Goal: Task Accomplishment & Management: Manage account settings

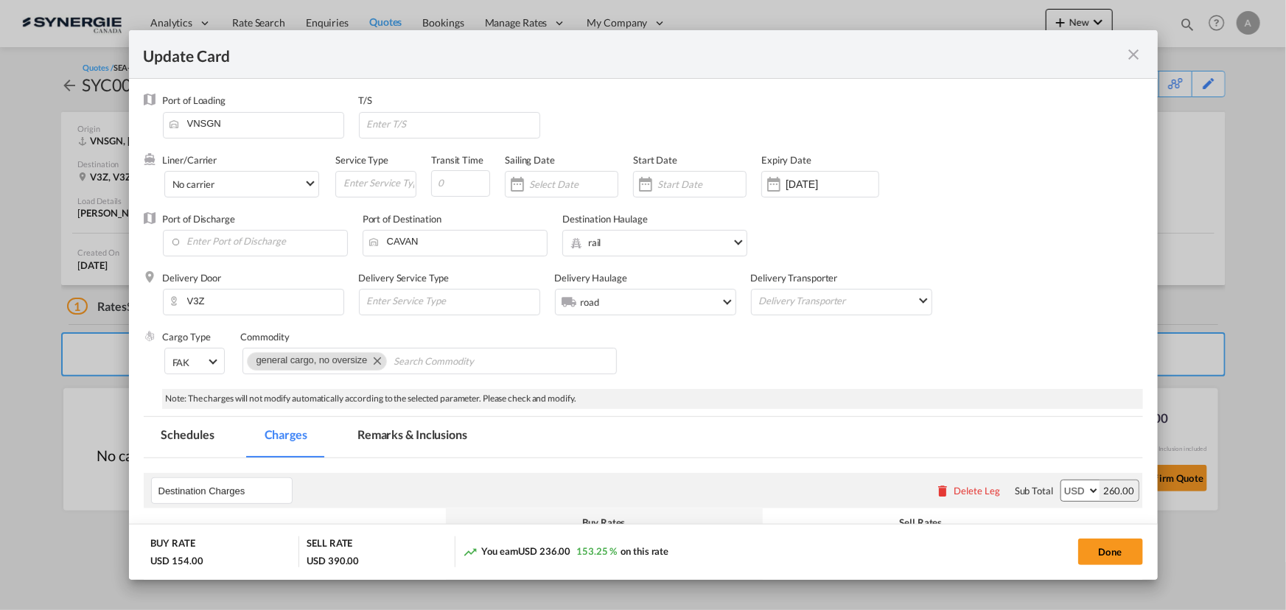
click at [1130, 57] on md-icon "icon-close fg-AAA8AD m-0 pointer" at bounding box center [1135, 55] width 18 height 18
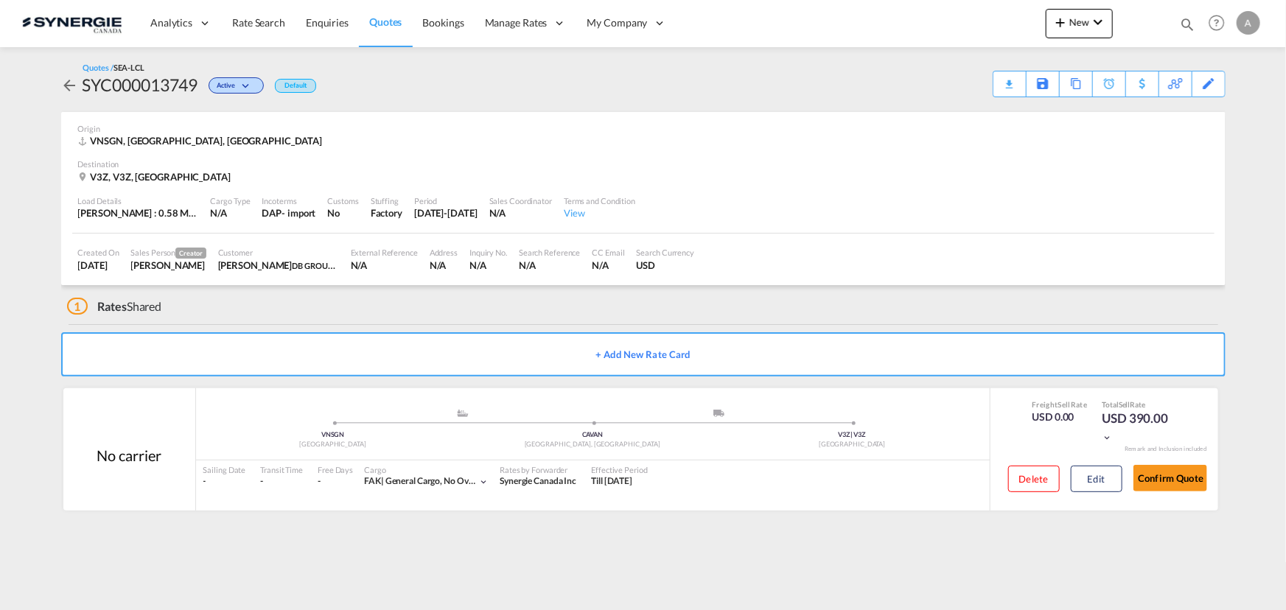
click at [1181, 25] on md-icon "icon-magnify" at bounding box center [1187, 24] width 16 height 16
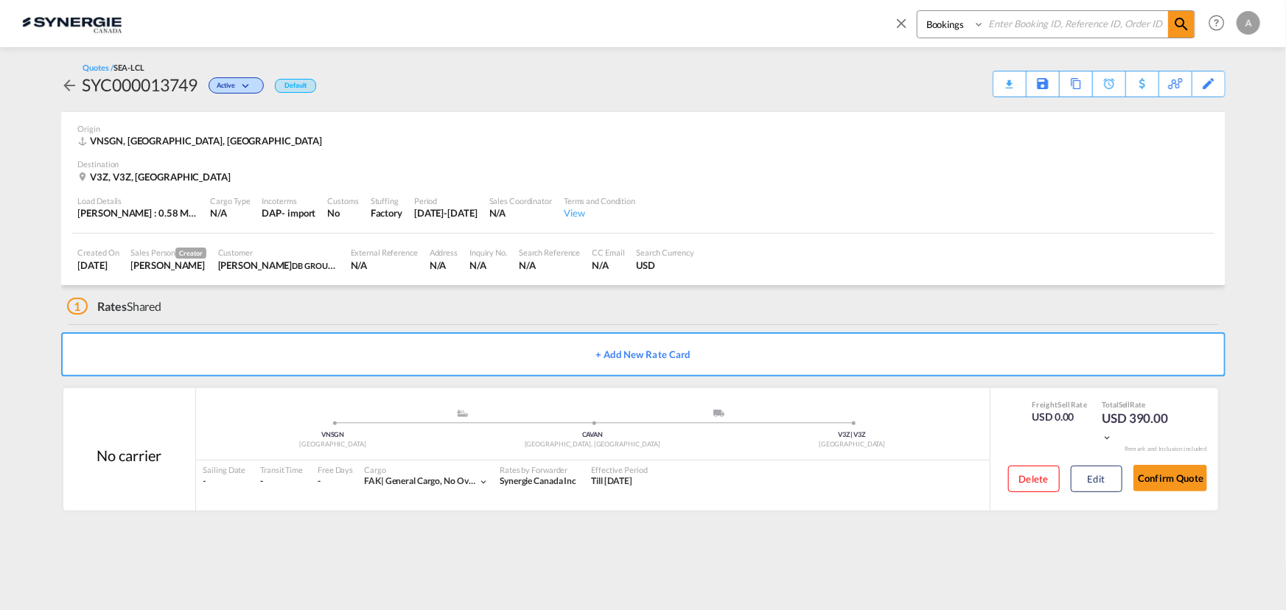
drag, startPoint x: 951, startPoint y: 24, endPoint x: 949, endPoint y: 37, distance: 12.6
click at [951, 24] on select "Bookings Quotes Enquiries" at bounding box center [953, 24] width 70 height 27
select select "Quotes"
click at [918, 11] on select "Bookings Quotes Enquiries" at bounding box center [953, 24] width 70 height 27
click at [1010, 15] on input at bounding box center [1077, 24] width 184 height 26
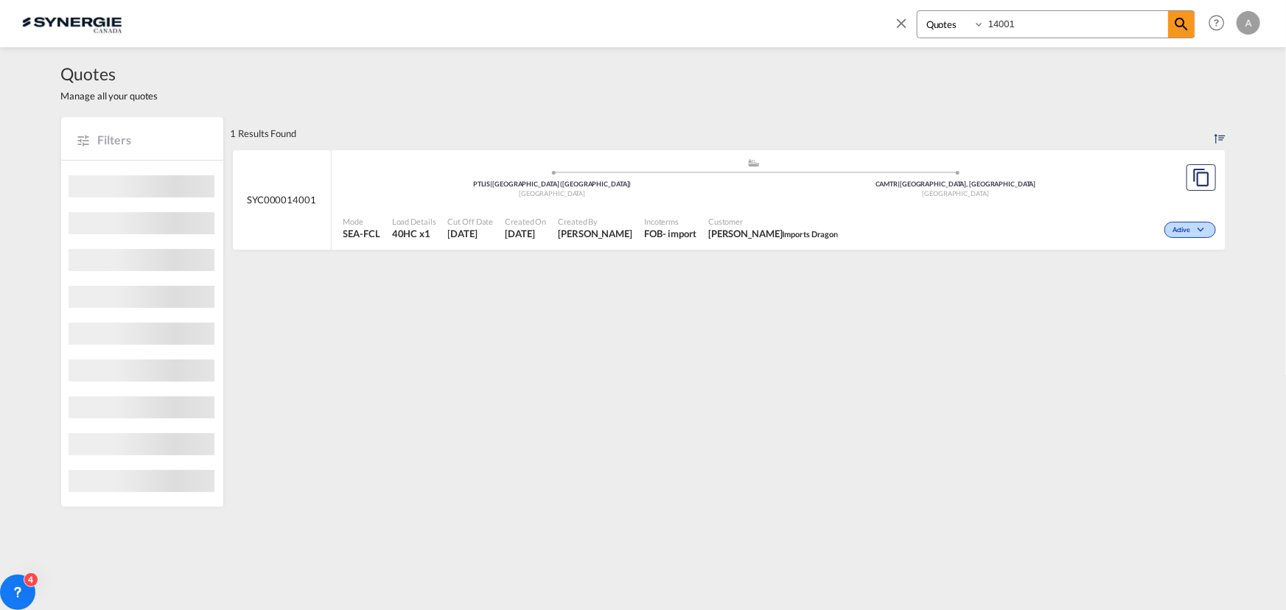
click at [794, 227] on span "Charles Clement Imports Dragon" at bounding box center [773, 233] width 130 height 13
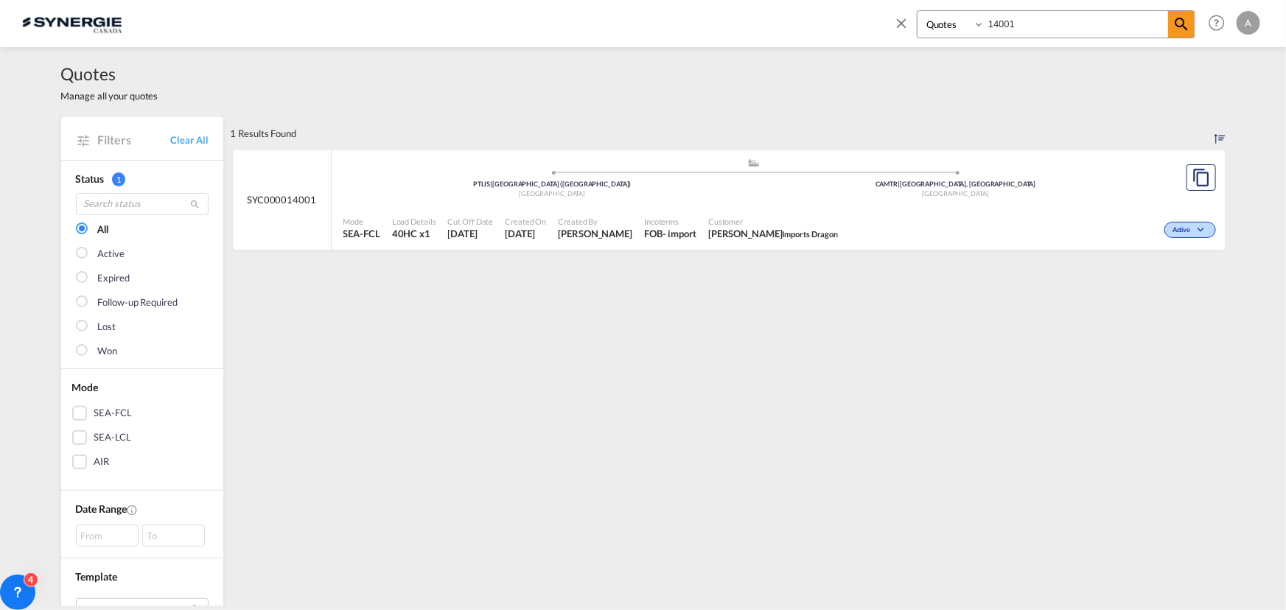
click at [1047, 24] on input "14001" at bounding box center [1077, 24] width 184 height 26
drag, startPoint x: 1050, startPoint y: 25, endPoint x: 787, endPoint y: 46, distance: 264.8
click at [808, 43] on div "Bookings Quotes Enquiries 14001 Help Resources Product Release A My Profile Log…" at bounding box center [643, 23] width 1242 height 46
type input "13927"
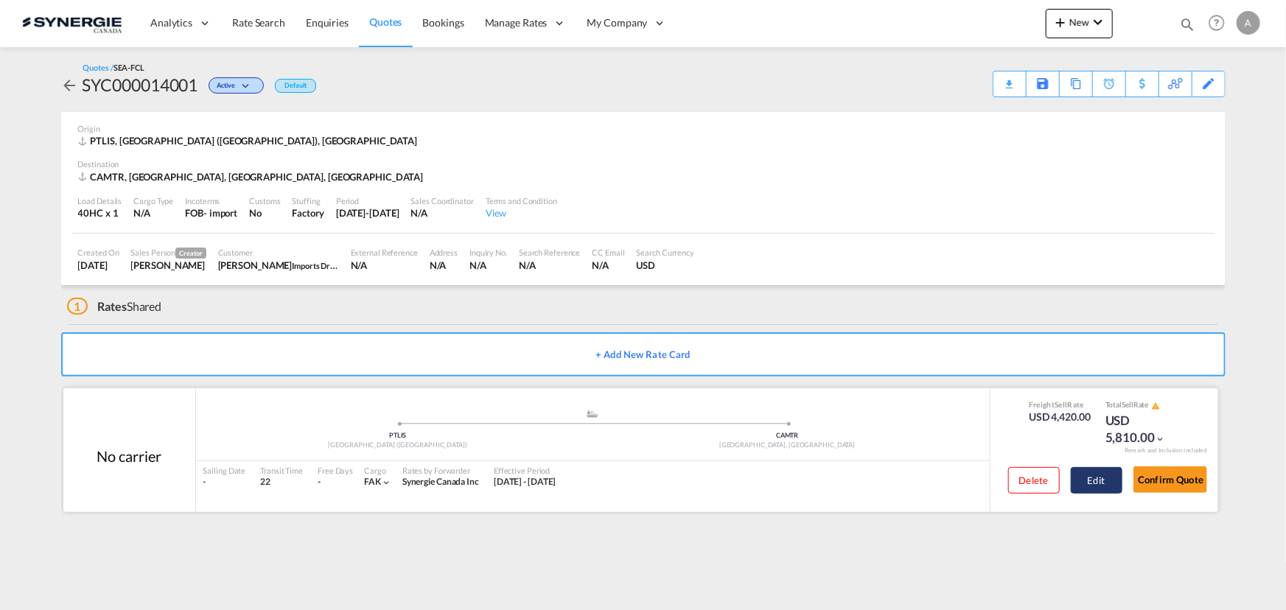
click at [1090, 477] on button "Edit" at bounding box center [1097, 480] width 52 height 27
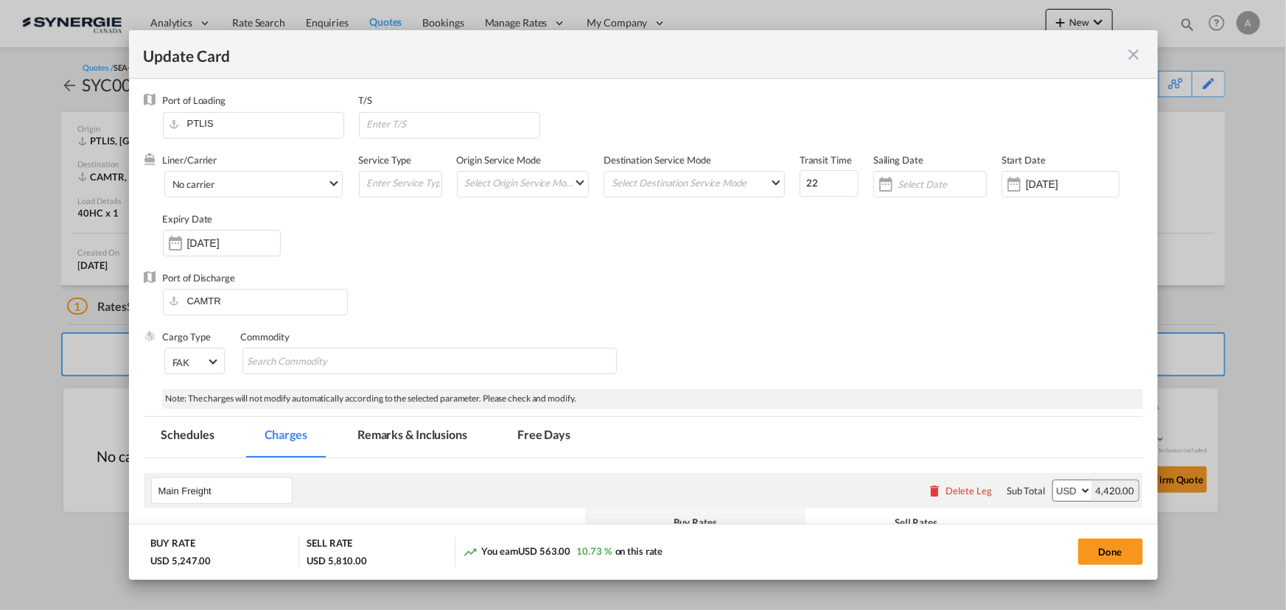
select select "per container"
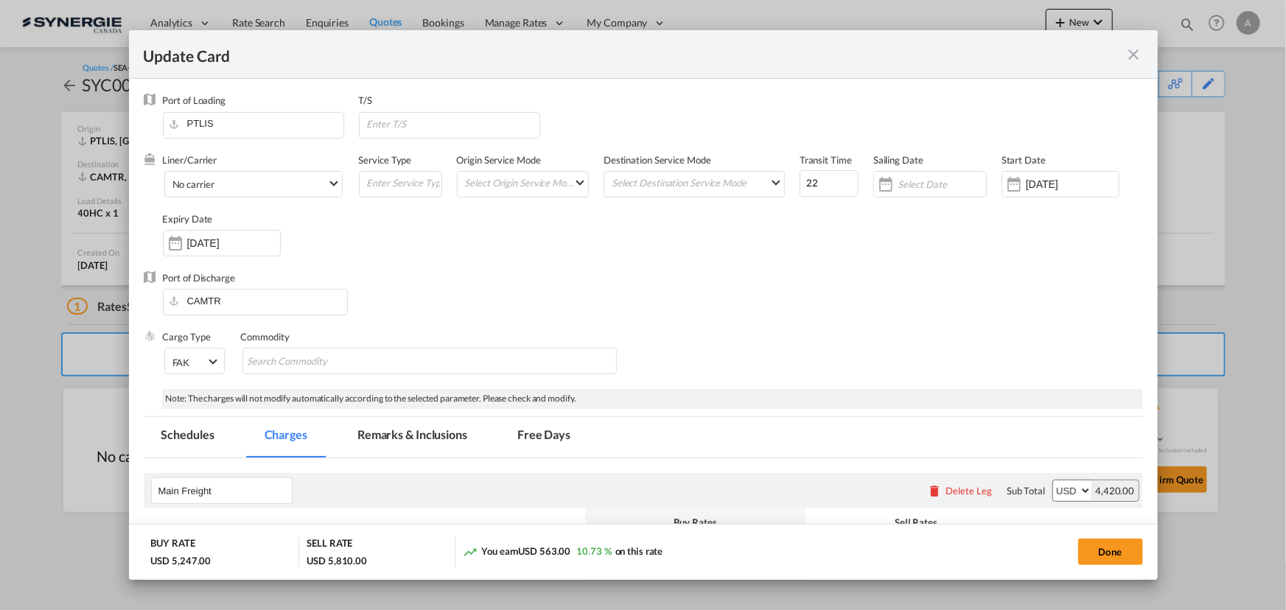
select select "per B/L"
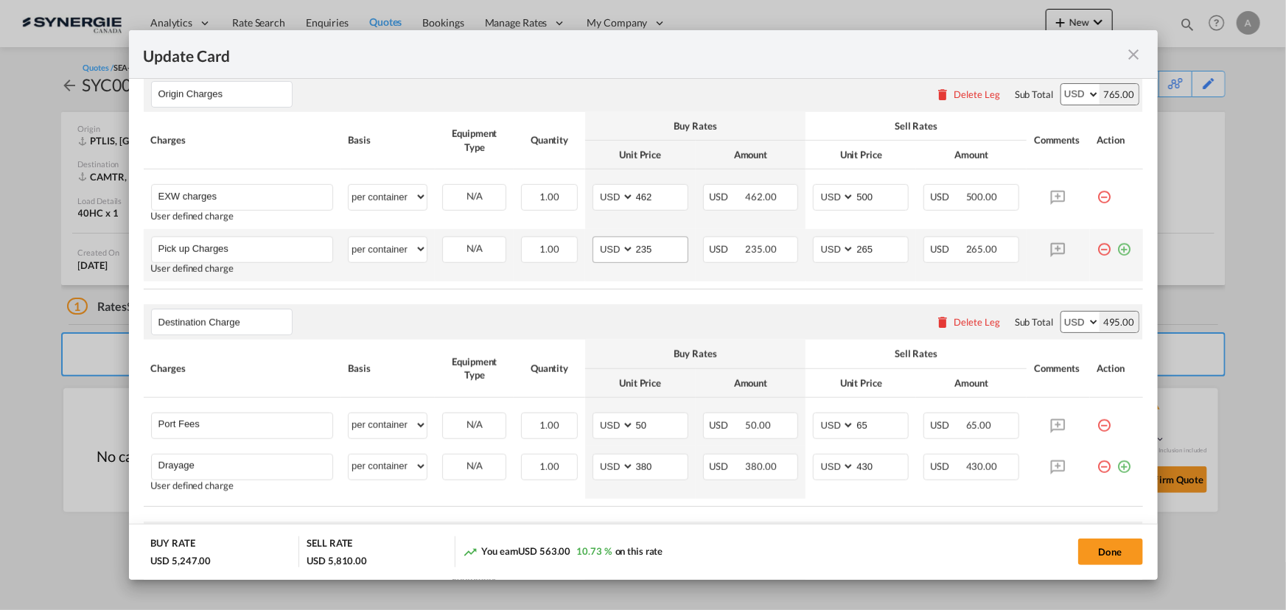
scroll to position [540, 0]
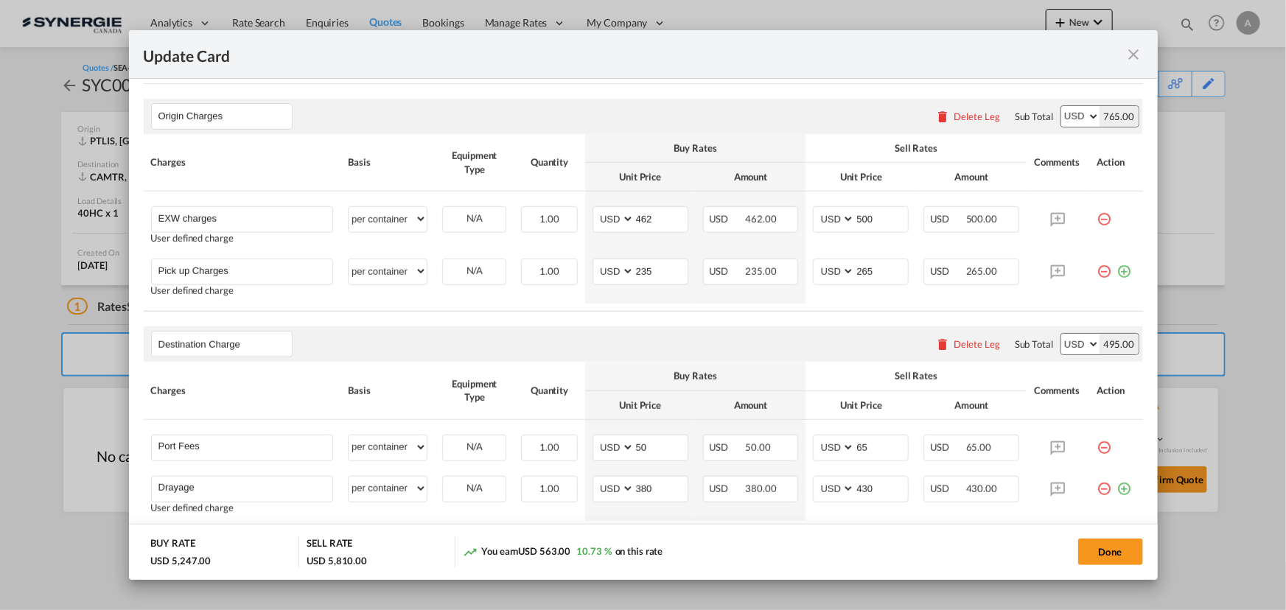
drag, startPoint x: 974, startPoint y: 119, endPoint x: 848, endPoint y: 168, distance: 134.4
click at [974, 119] on div "Delete Leg" at bounding box center [977, 117] width 46 height 12
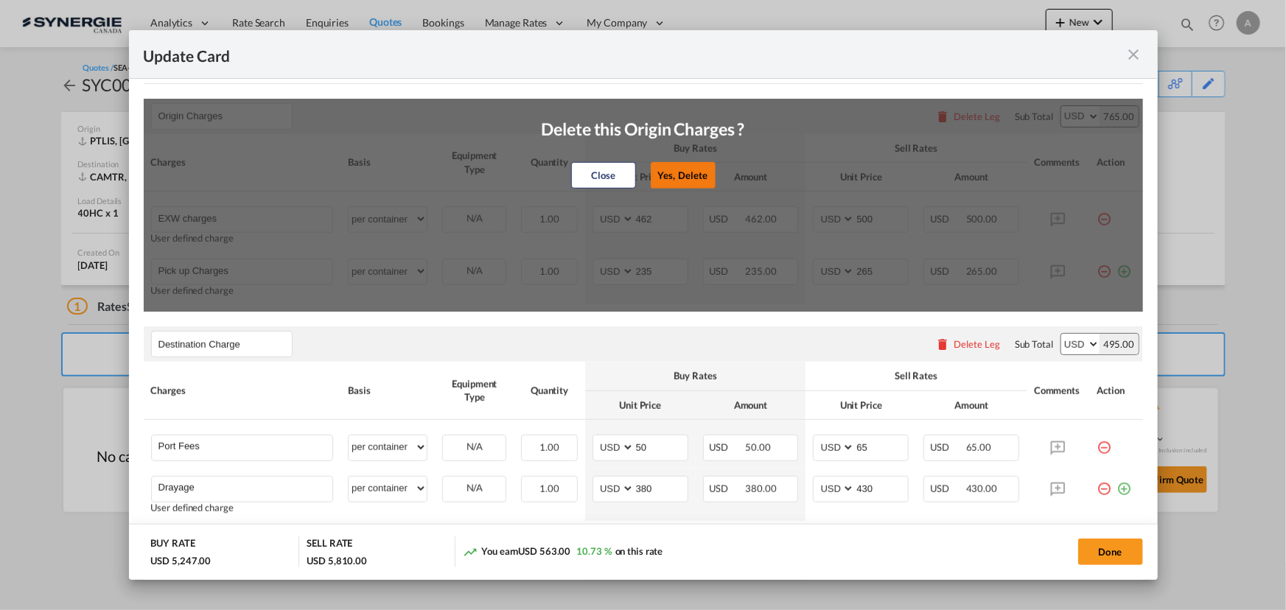
click at [686, 167] on button "Yes, Delete" at bounding box center [682, 175] width 65 height 27
type input "Destination Charge"
type input "Port Fees"
type input "50"
type input "65"
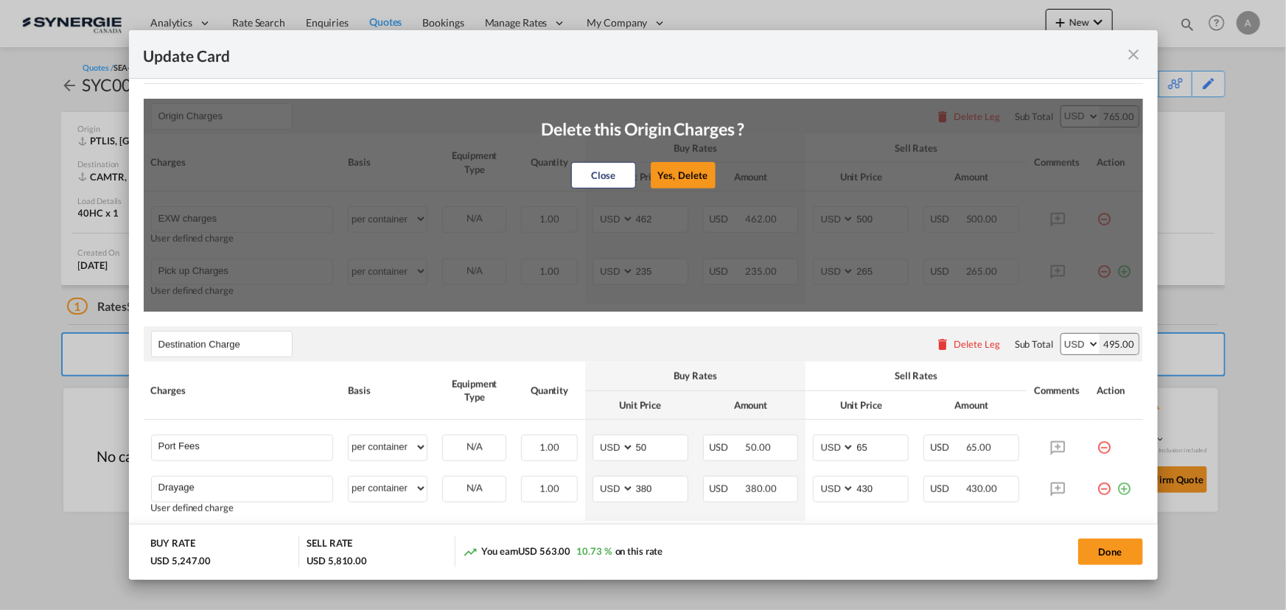
type input "Drayage"
type input "380"
type input "430"
type input "Doc and Handling fees"
type input "E-manifest"
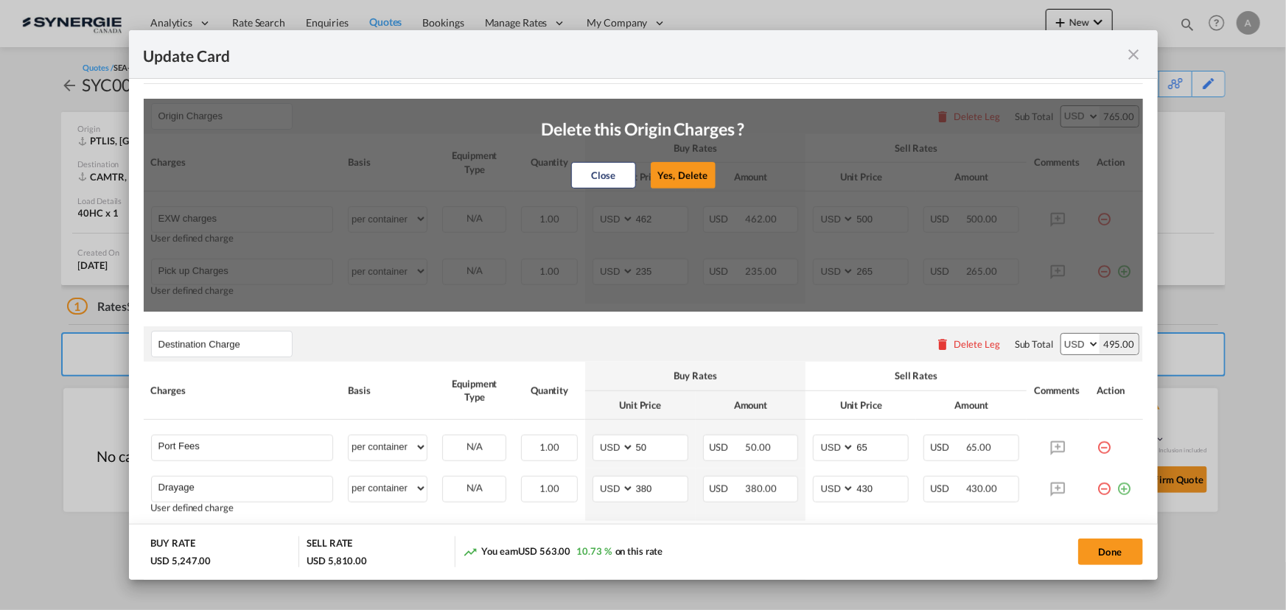
select select "per B/L"
type input "0"
type input "35"
type input "Doc fee"
select select "per B/L"
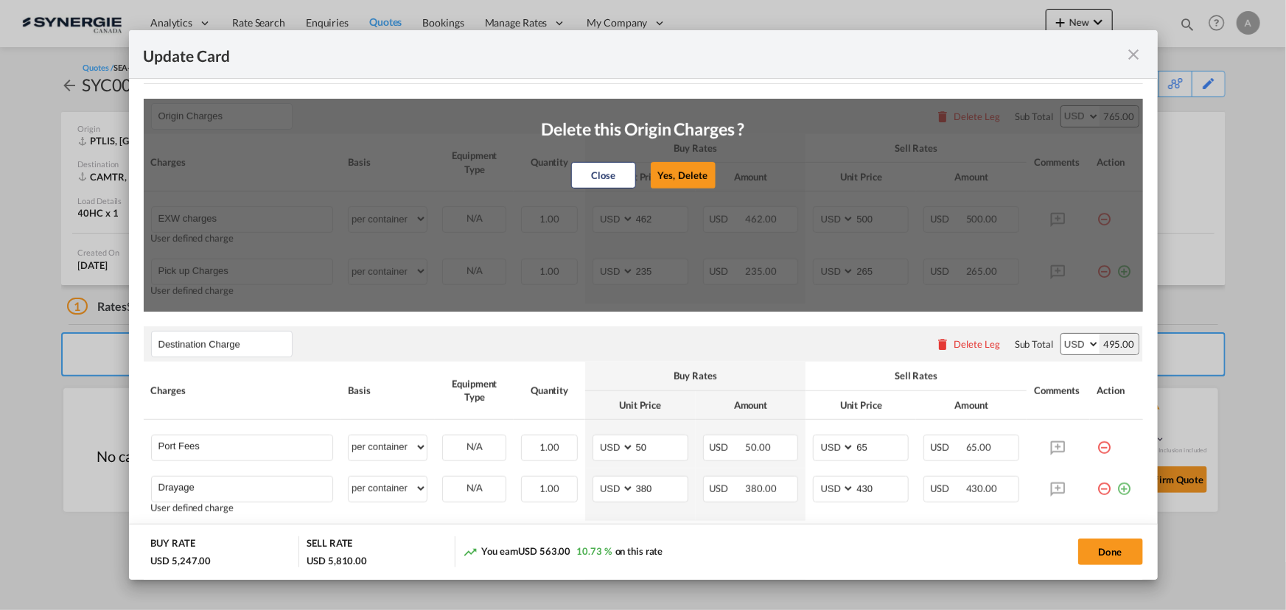
type input "0"
type input "30"
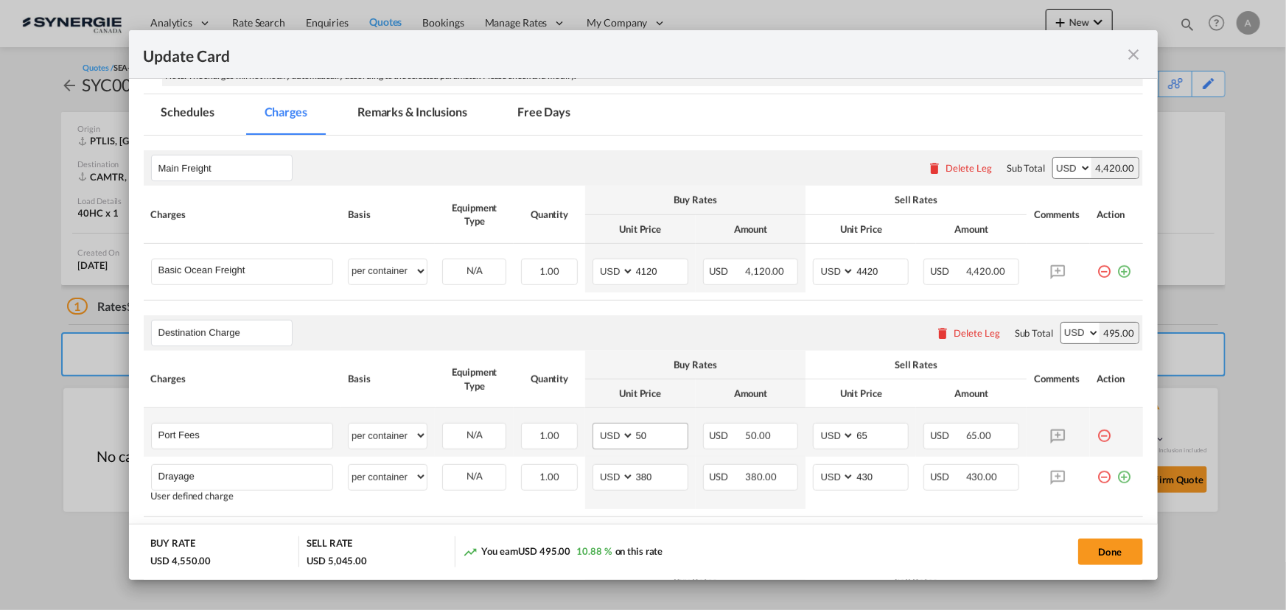
scroll to position [205, 0]
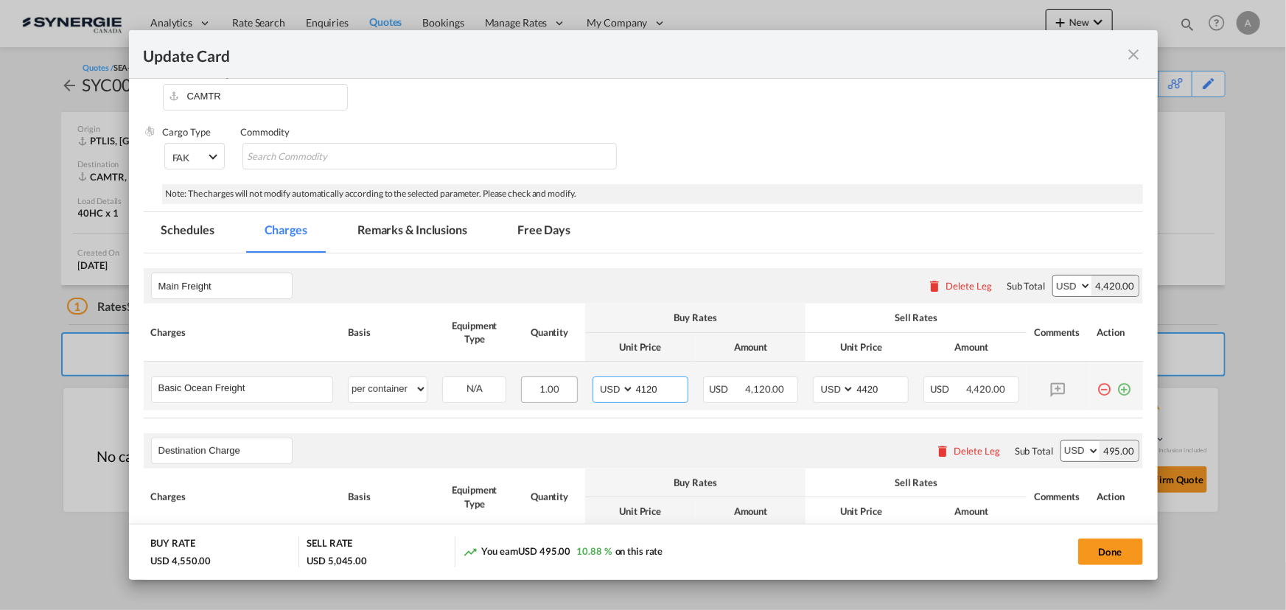
drag, startPoint x: 658, startPoint y: 390, endPoint x: 557, endPoint y: 383, distance: 101.2
click at [557, 384] on tr "Basic Ocean Freight Please Enter User Defined Charges Cannot Be Published per e…" at bounding box center [644, 386] width 1000 height 49
type input "4350"
type input "4650"
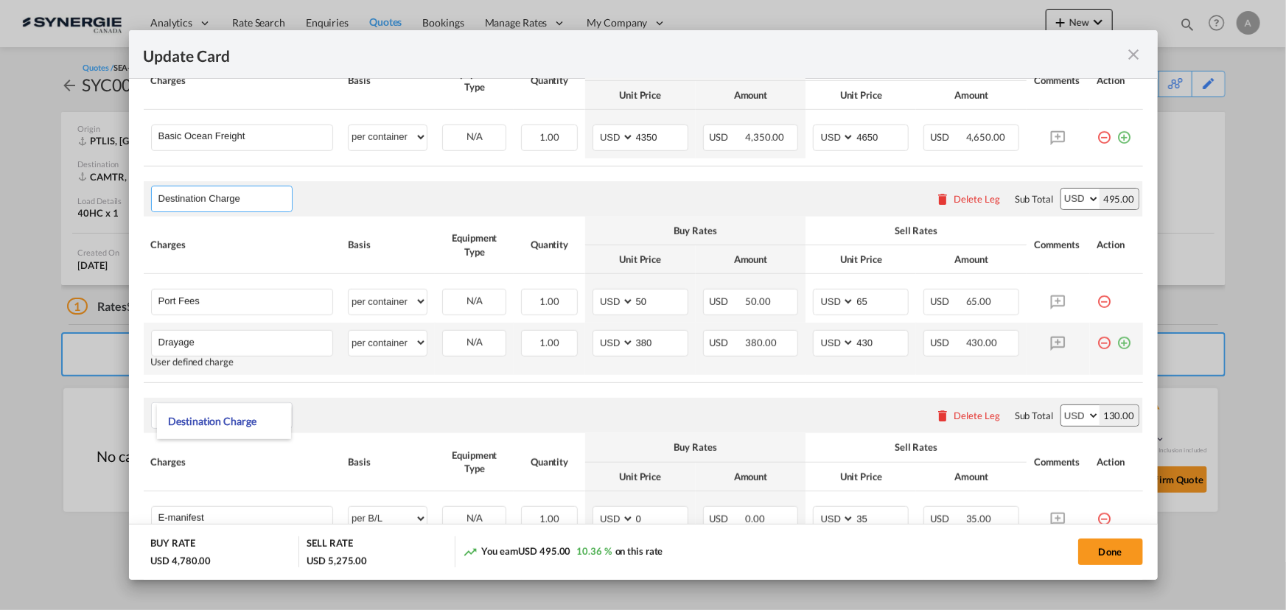
scroll to position [540, 0]
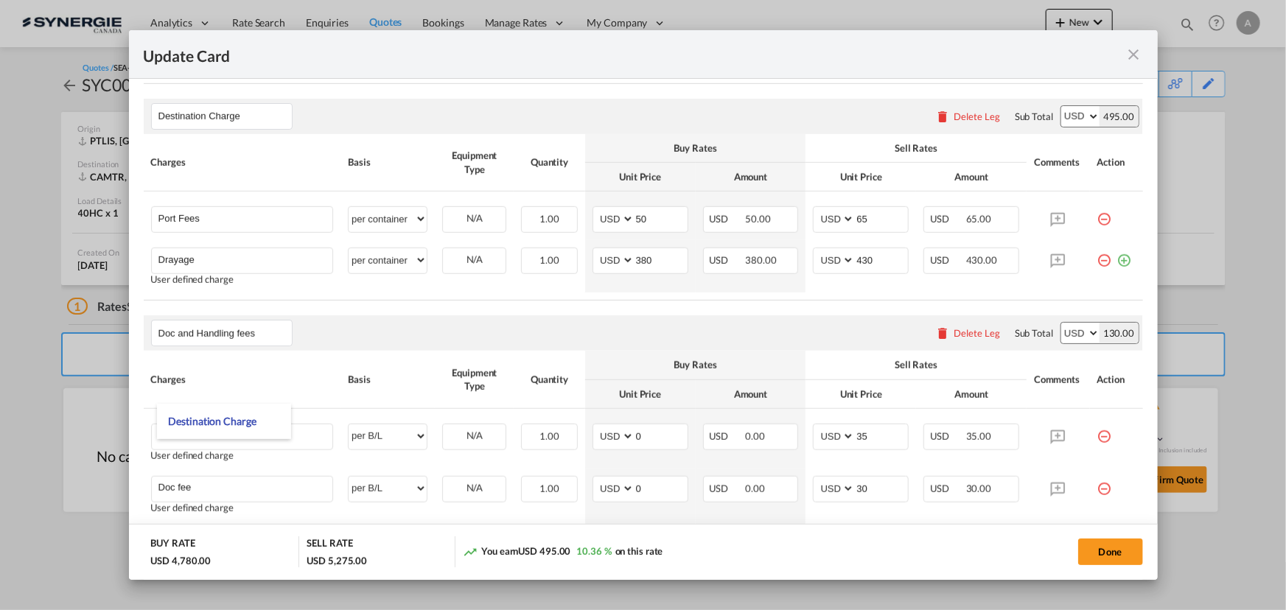
click at [692, 315] on div "Doc and Handling fees Please enter leg name Leg Name Already Exists Delete Leg …" at bounding box center [644, 332] width 1000 height 35
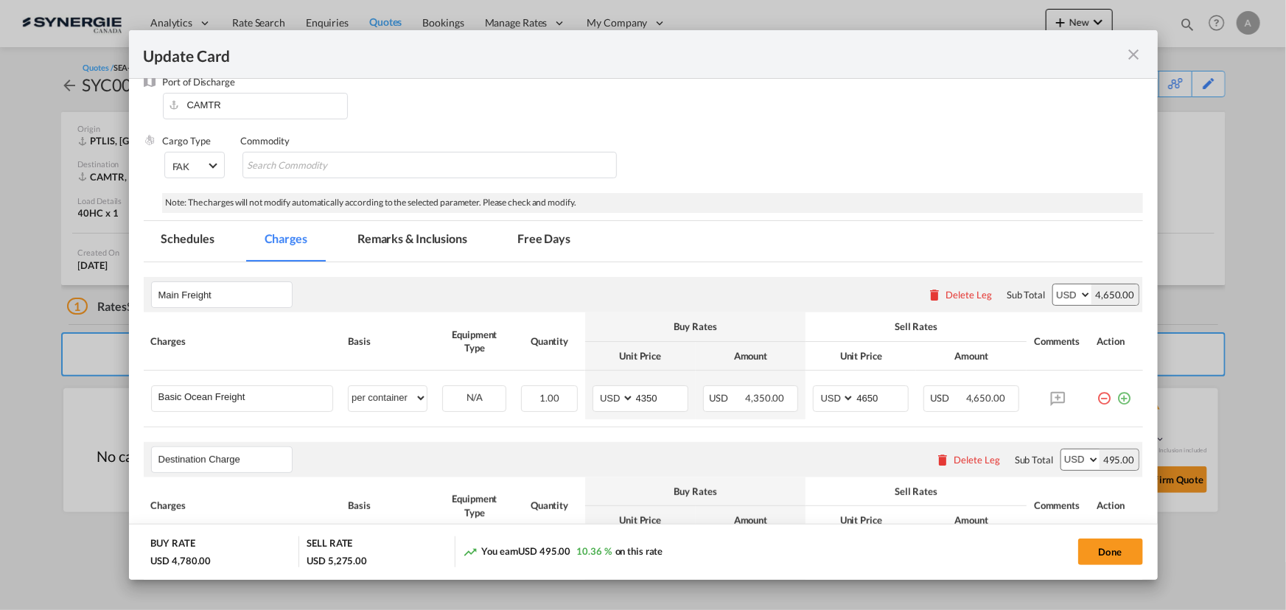
scroll to position [142, 0]
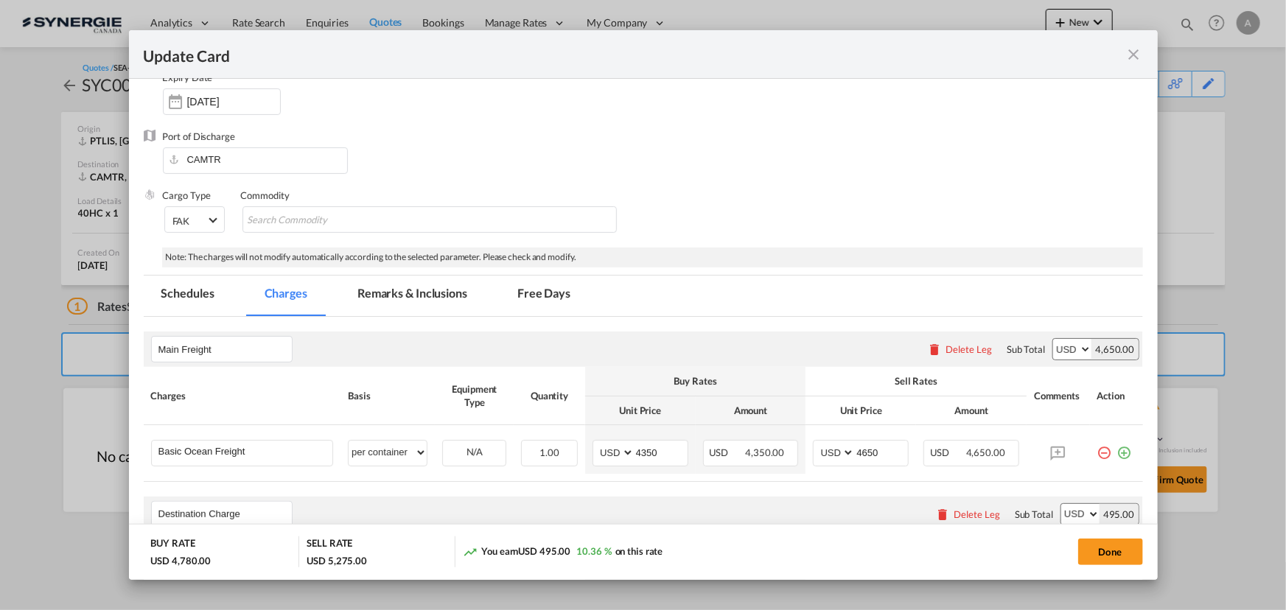
click at [392, 285] on md-tab-item "Remarks & Inclusions" at bounding box center [412, 296] width 145 height 41
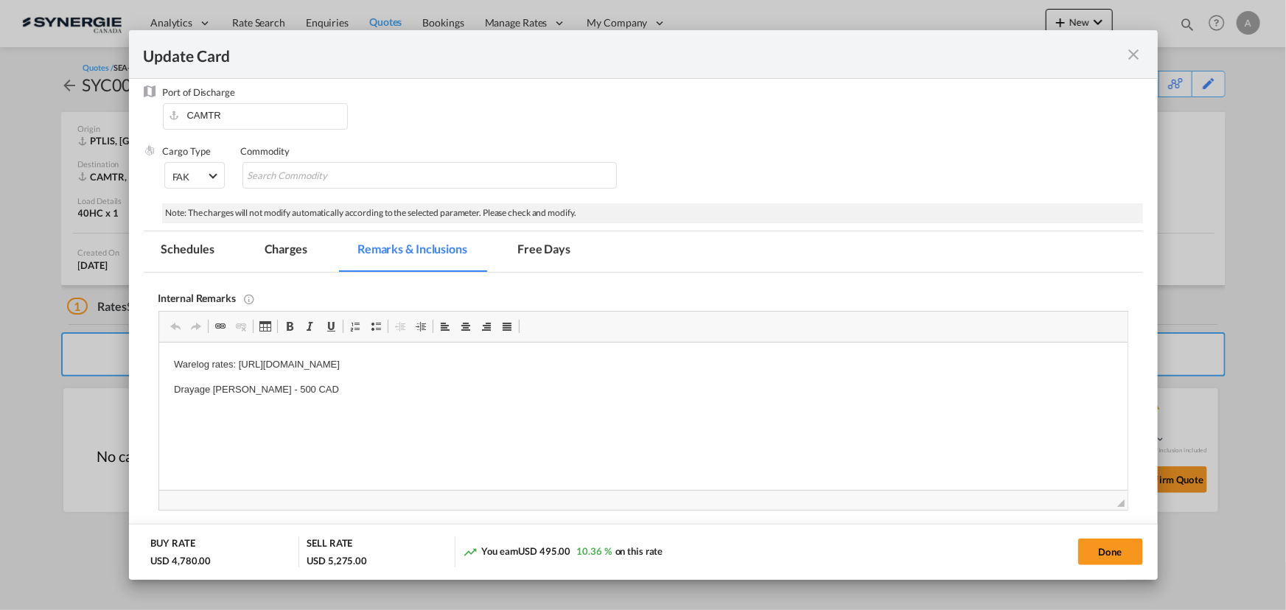
scroll to position [209, 0]
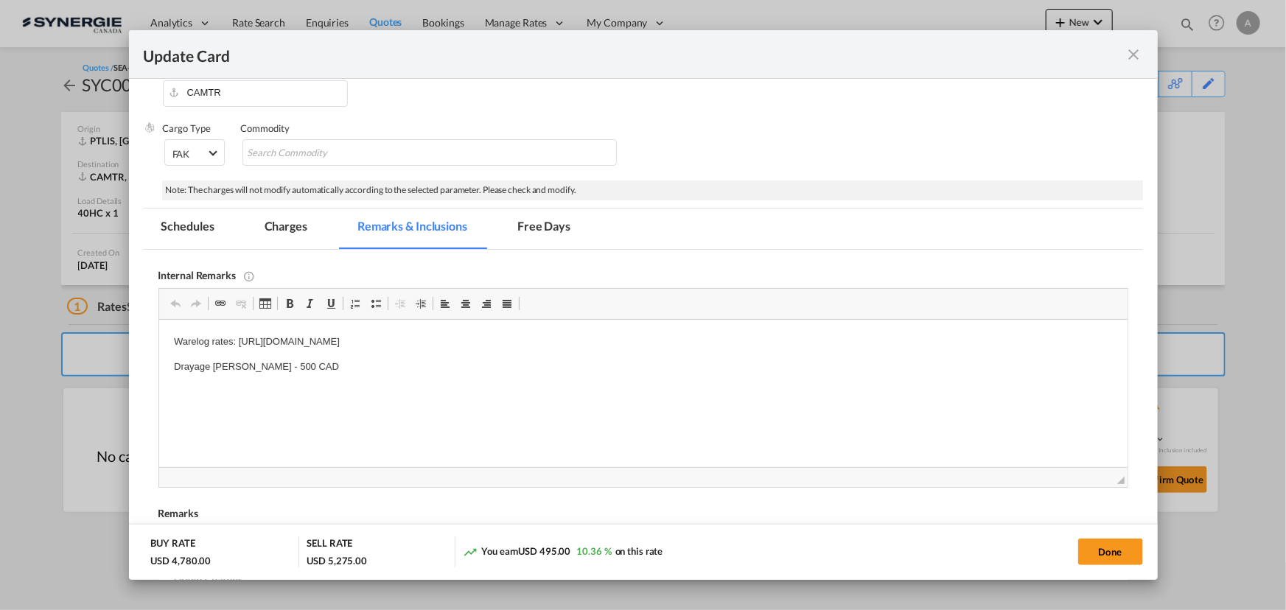
drag, startPoint x: 262, startPoint y: 218, endPoint x: 273, endPoint y: 230, distance: 16.2
click at [261, 218] on md-tab-item "Charges" at bounding box center [286, 229] width 78 height 41
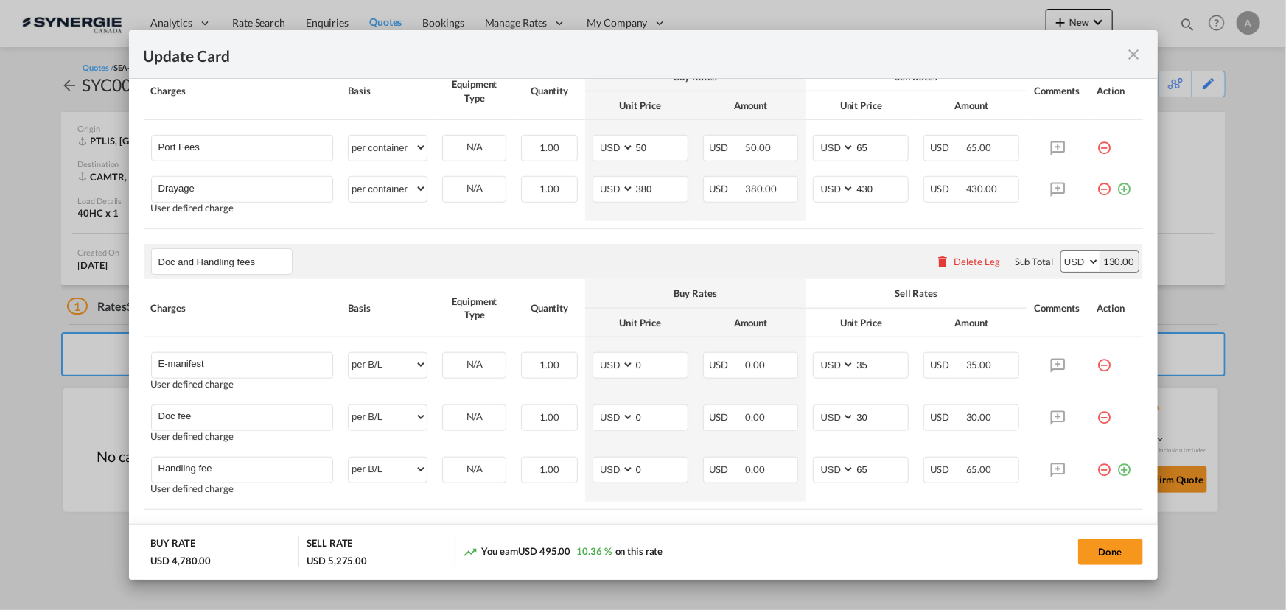
scroll to position [688, 0]
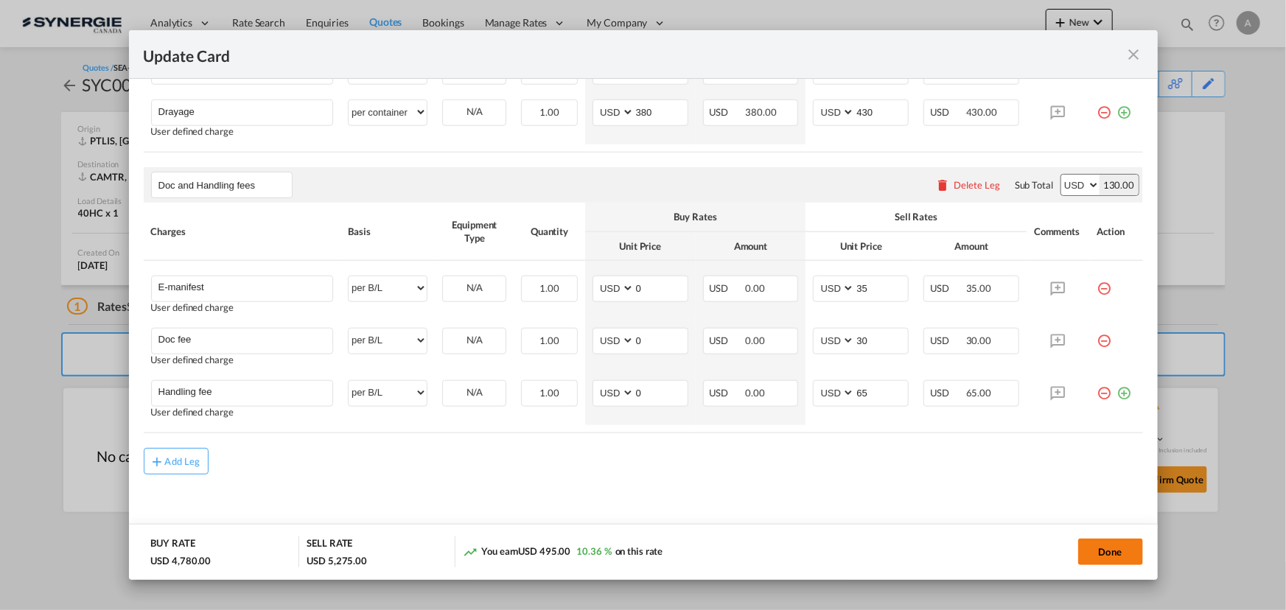
click at [1112, 551] on button "Done" at bounding box center [1110, 552] width 65 height 27
type input "11 Aug 2025"
type input "30 Aug 2025"
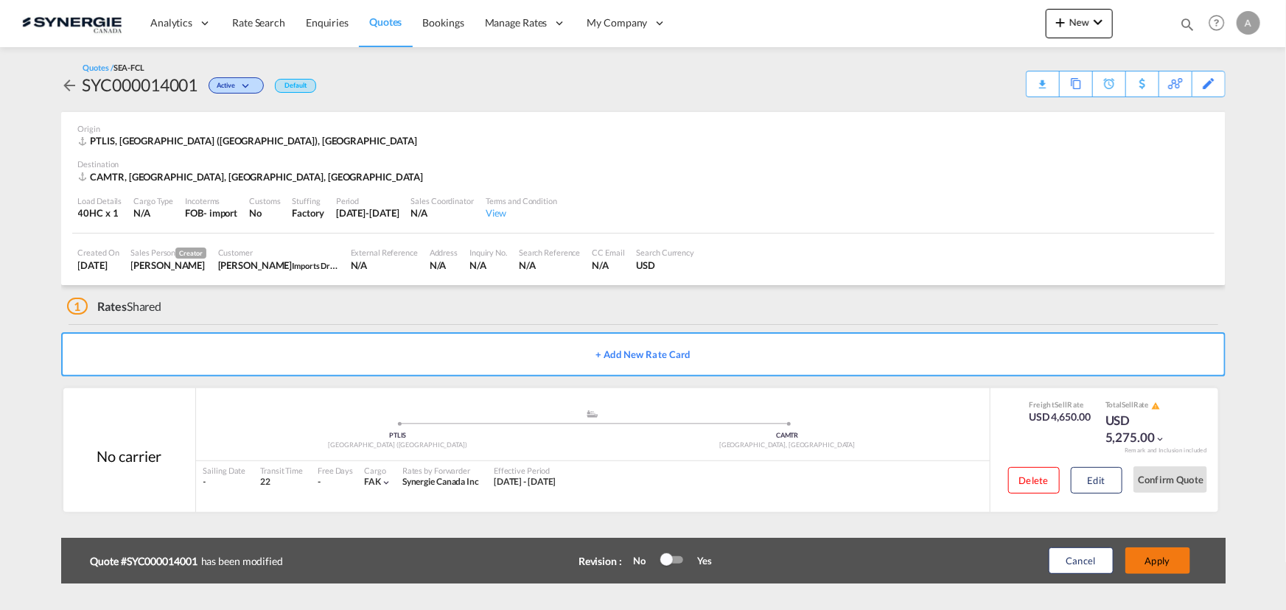
click at [1166, 548] on button "Apply" at bounding box center [1158, 561] width 65 height 27
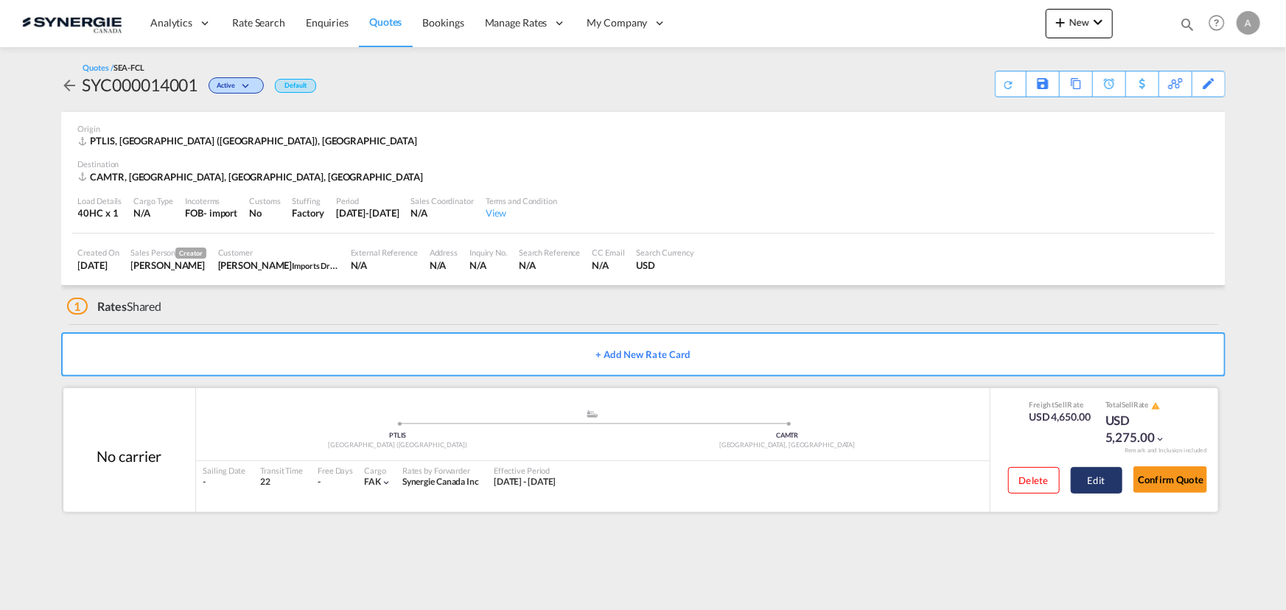
click at [1084, 486] on button "Edit" at bounding box center [1097, 480] width 52 height 27
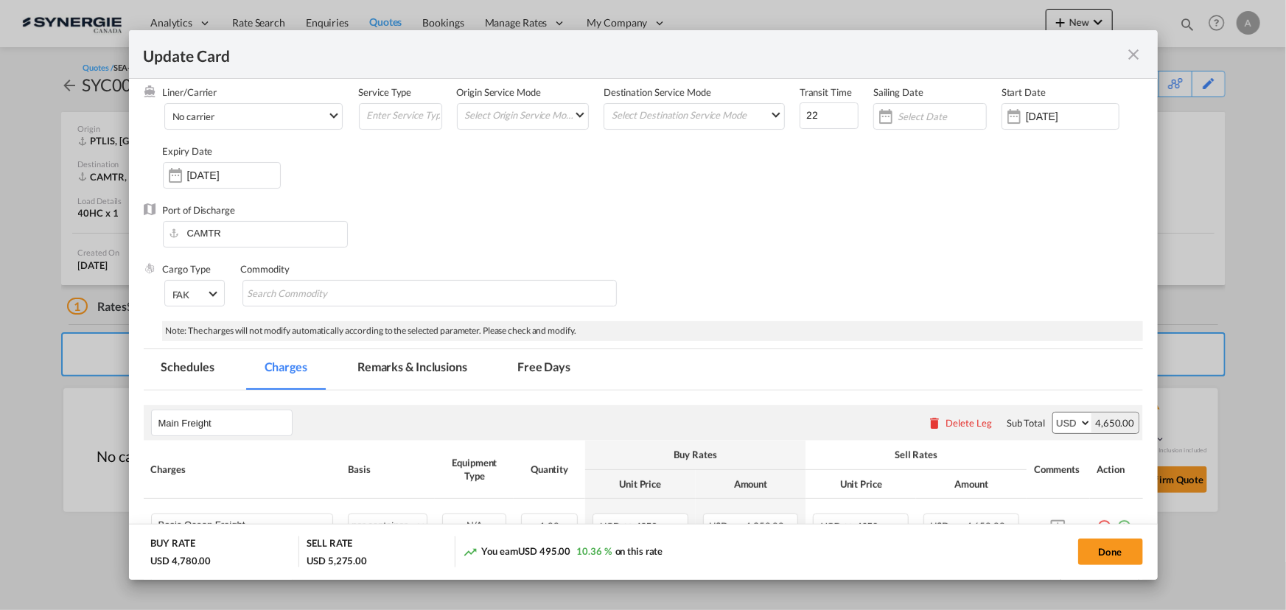
scroll to position [268, 0]
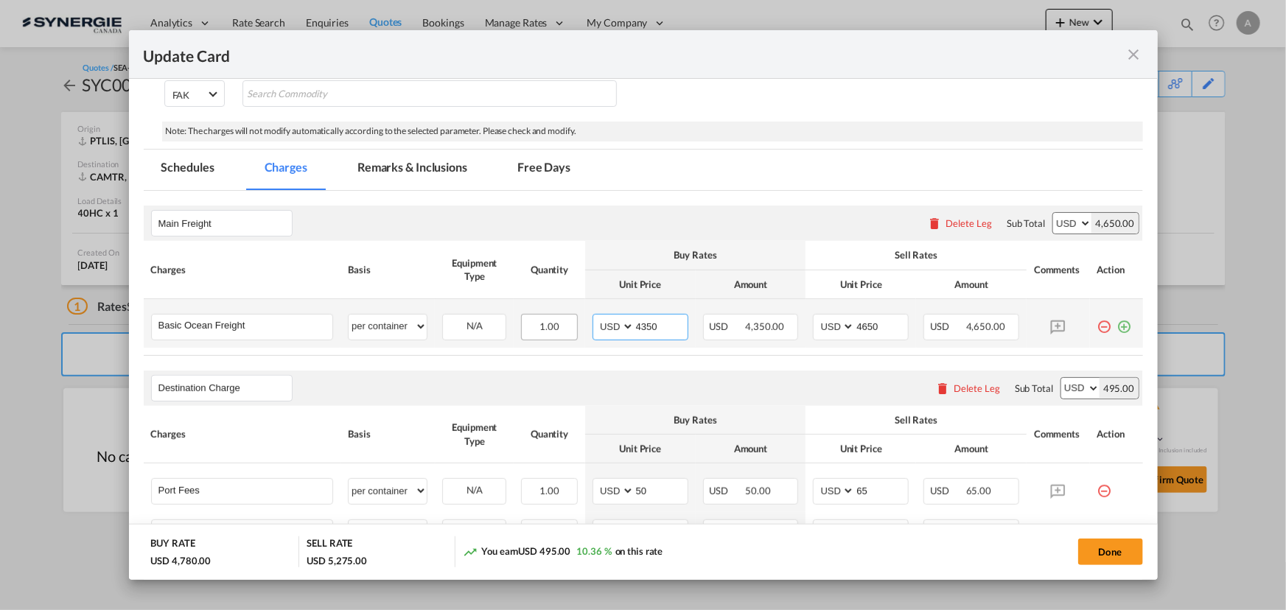
drag, startPoint x: 659, startPoint y: 330, endPoint x: 560, endPoint y: 324, distance: 98.9
click at [564, 325] on tr "Basic Ocean Freight Please Enter User Defined Charges Cannot Be Published per e…" at bounding box center [644, 323] width 1000 height 49
type input "4395"
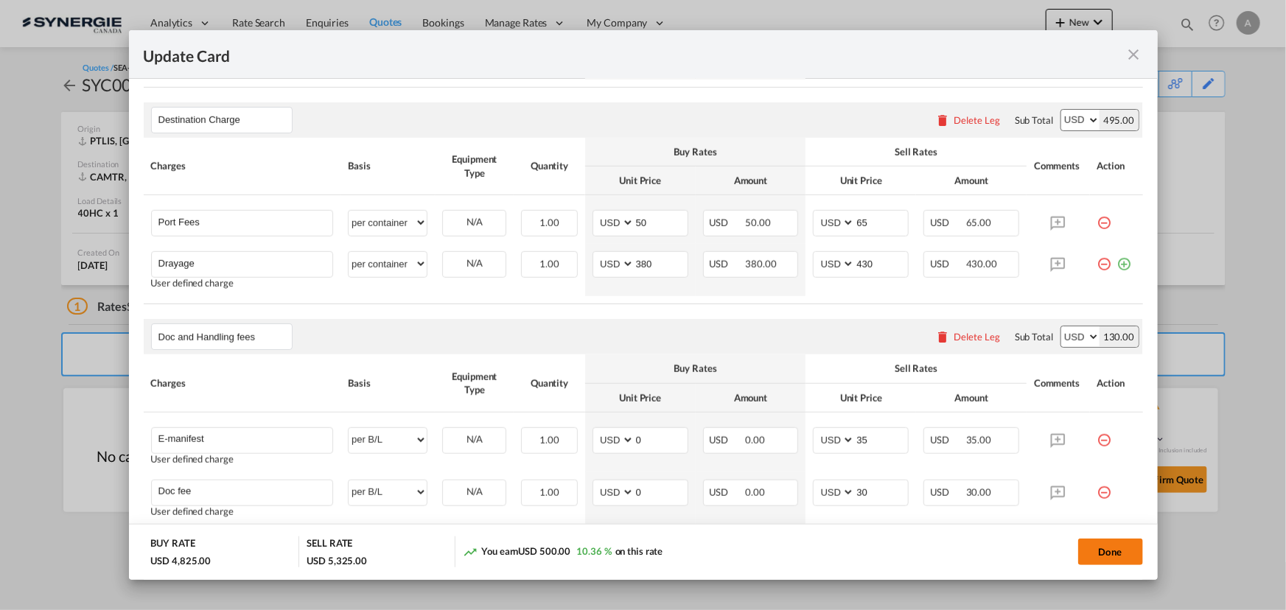
type input "4700"
click at [1098, 549] on button "Done" at bounding box center [1110, 552] width 65 height 27
type input "11 Aug 2025"
type input "30 Aug 2025"
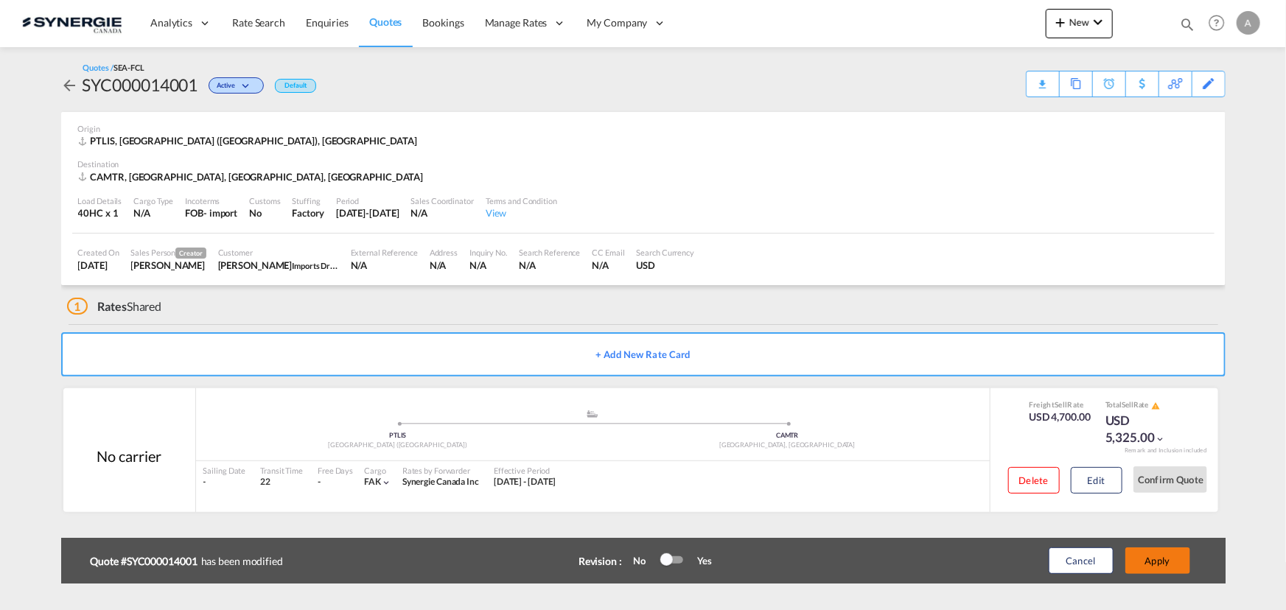
click at [1172, 558] on button "Apply" at bounding box center [1158, 561] width 65 height 27
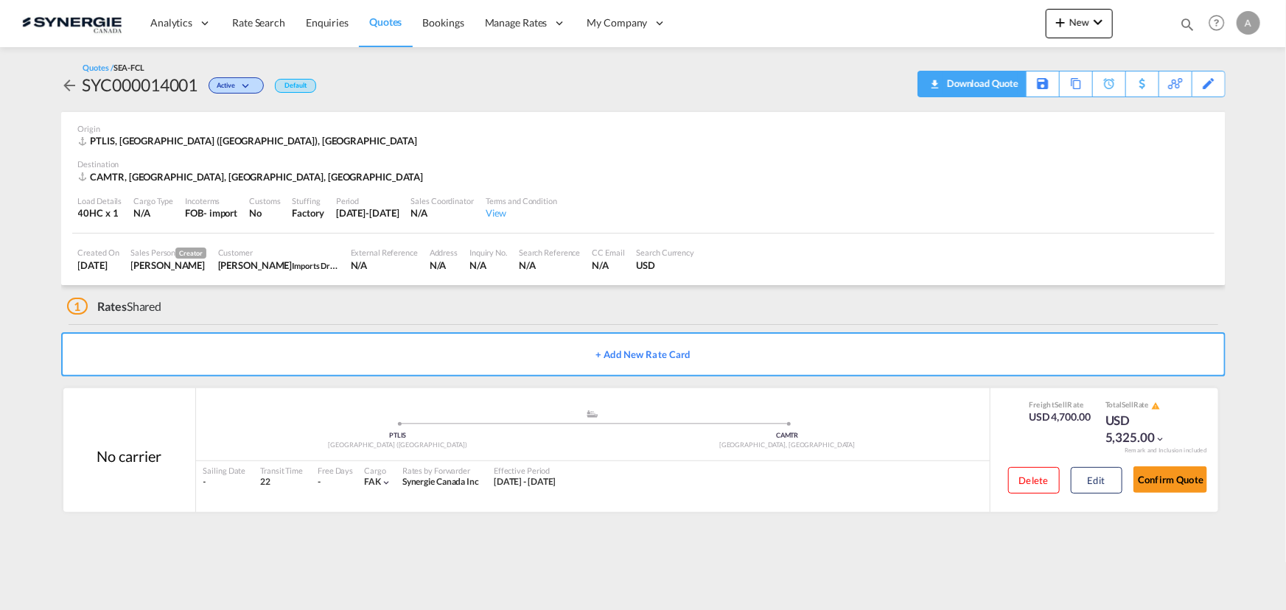
click at [1003, 84] on div "Download Quote" at bounding box center [981, 84] width 75 height 24
click at [1098, 476] on button "Edit" at bounding box center [1097, 480] width 52 height 27
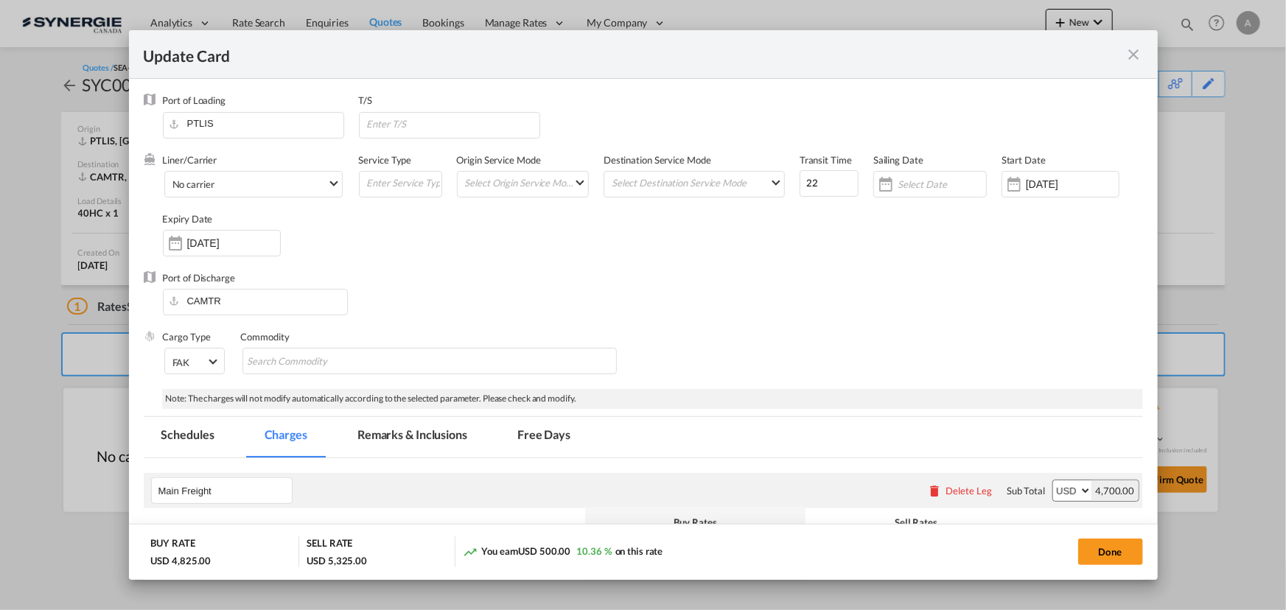
click at [435, 436] on md-tab-item "Remarks & Inclusions" at bounding box center [412, 437] width 145 height 41
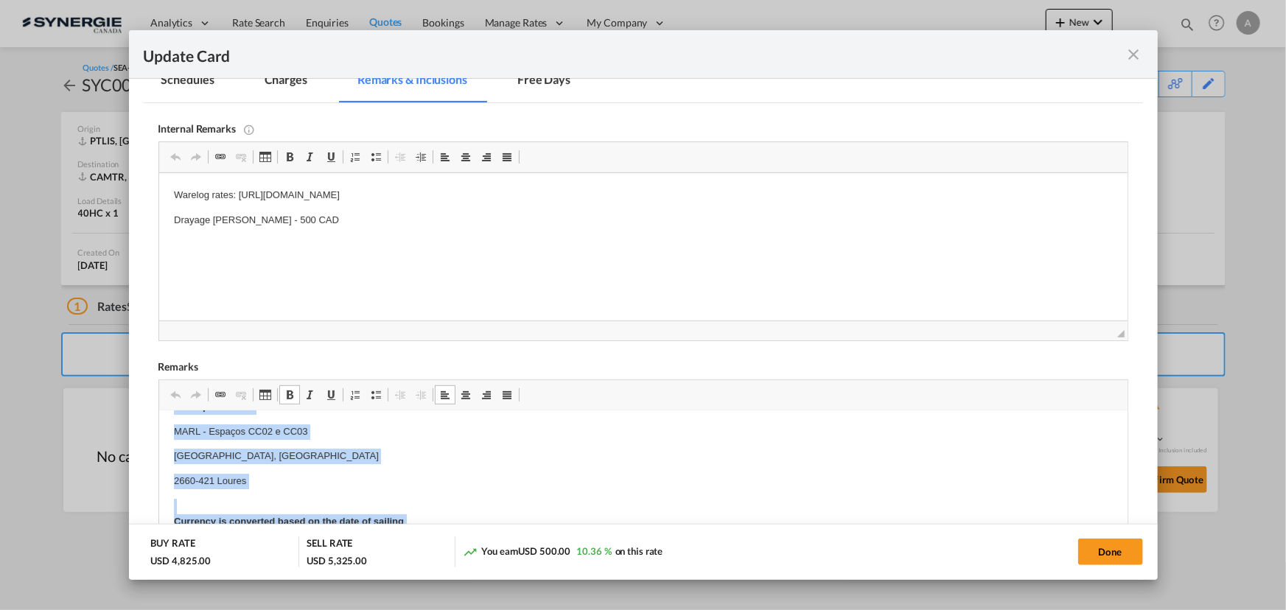
scroll to position [98, 0]
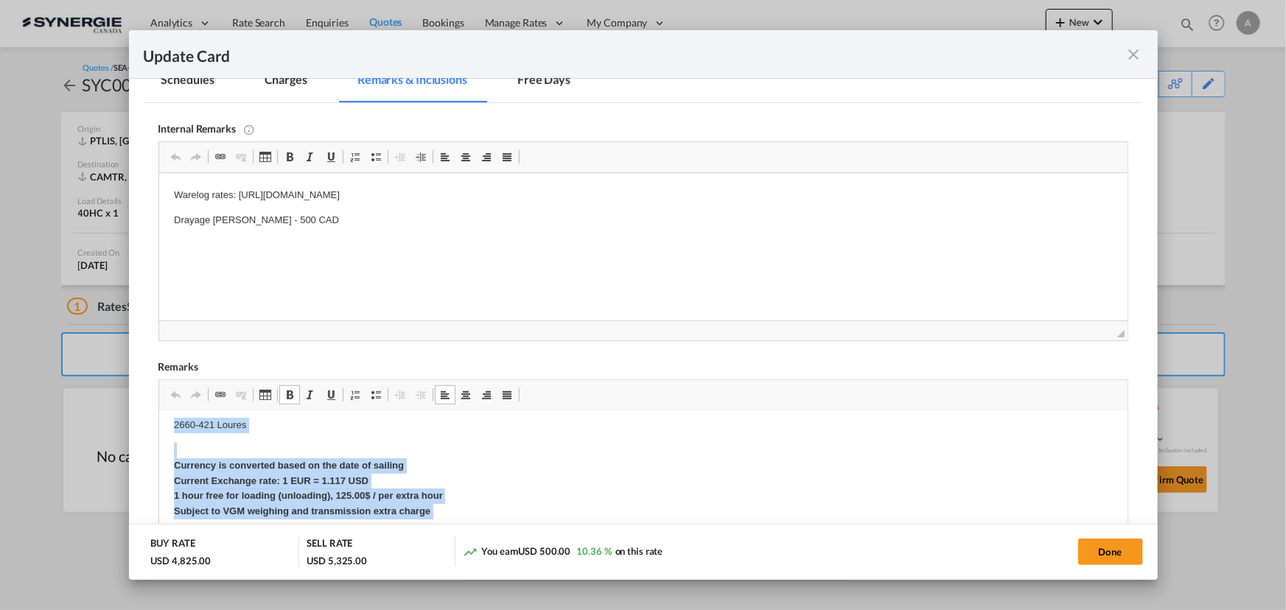
drag, startPoint x: 168, startPoint y: 427, endPoint x: 585, endPoint y: 935, distance: 657.9
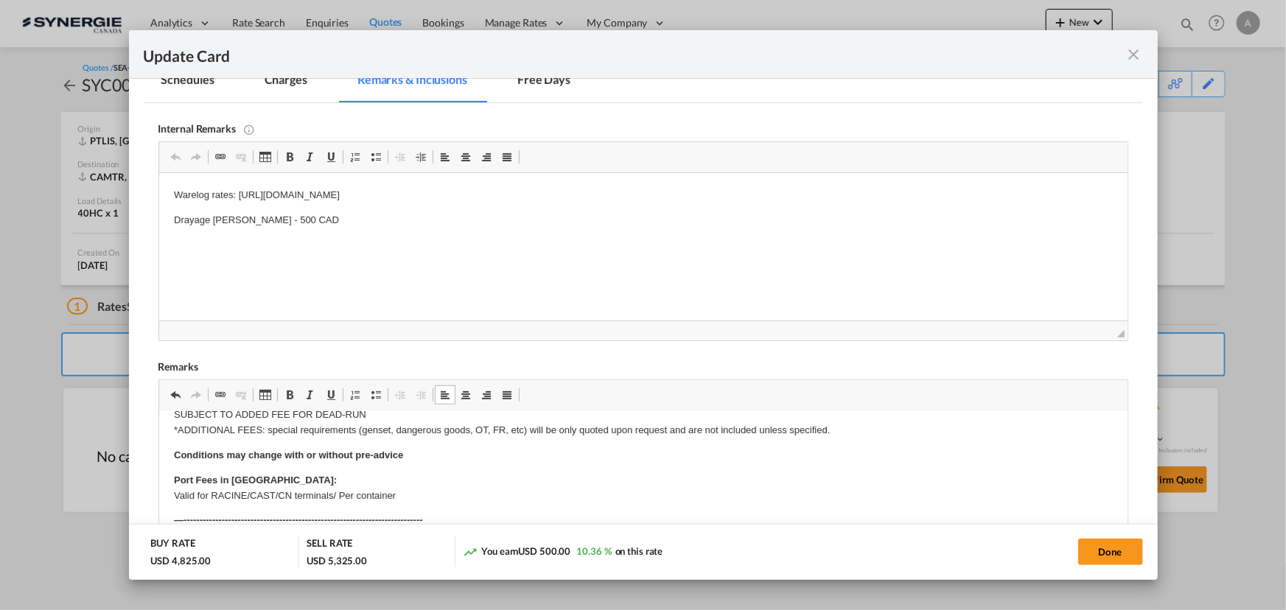
scroll to position [402, 0]
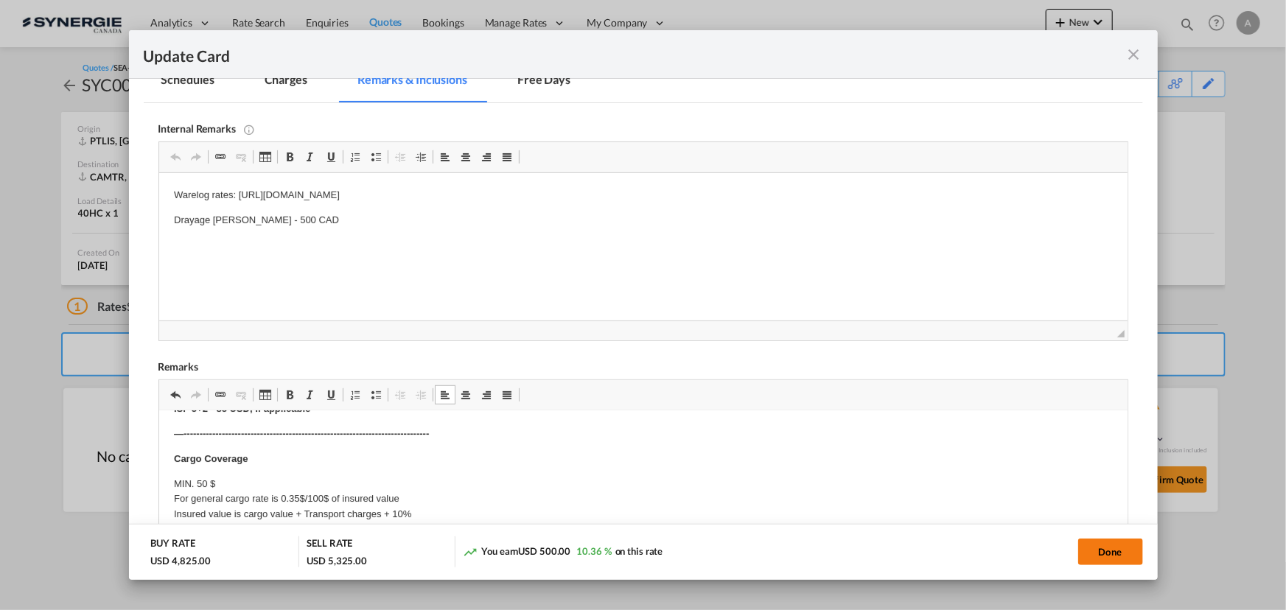
click at [1120, 543] on button "Done" at bounding box center [1110, 552] width 65 height 27
type input "11 Aug 2025"
type input "30 Aug 2025"
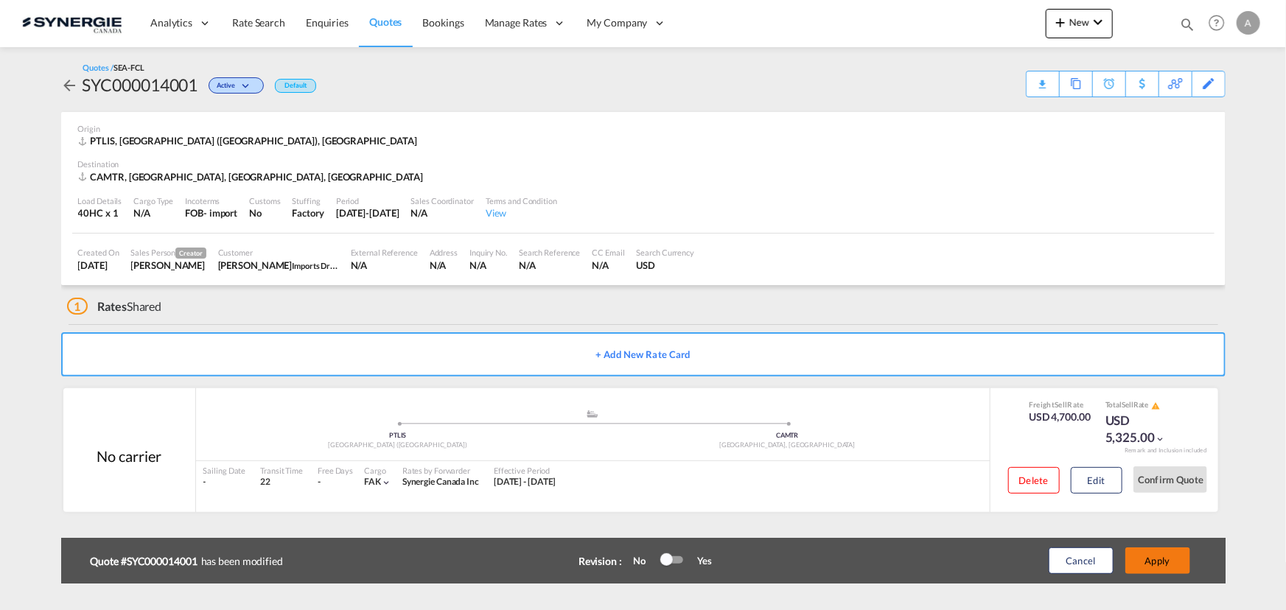
click at [1143, 560] on button "Apply" at bounding box center [1158, 561] width 65 height 27
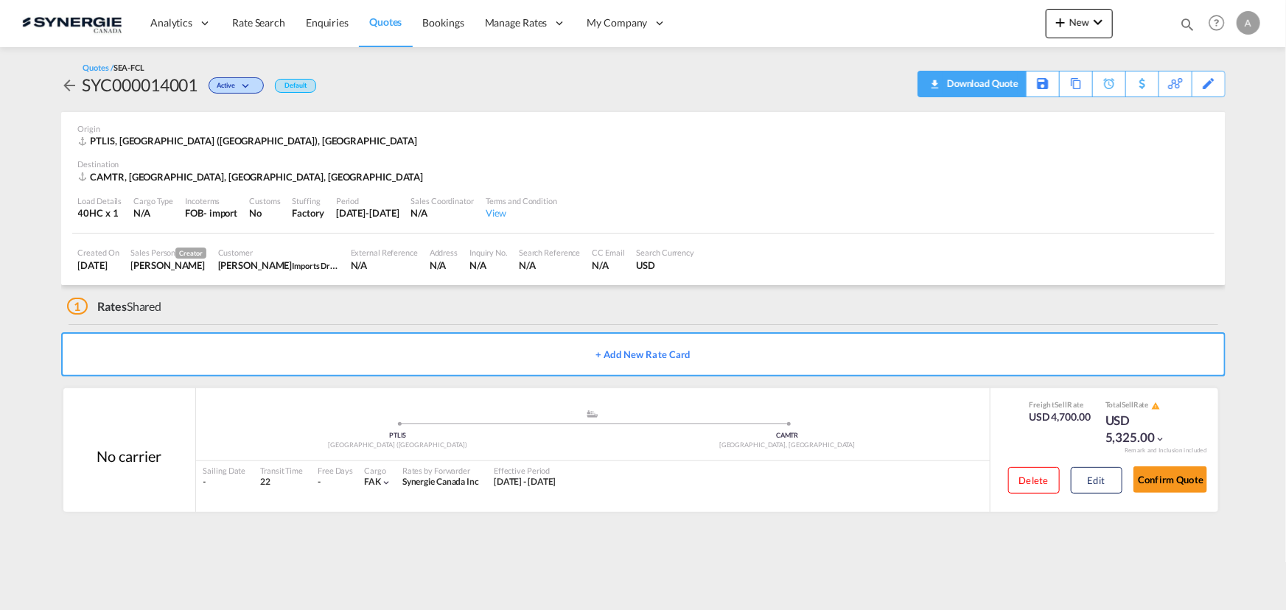
click at [994, 88] on div "Download Quote" at bounding box center [981, 84] width 75 height 24
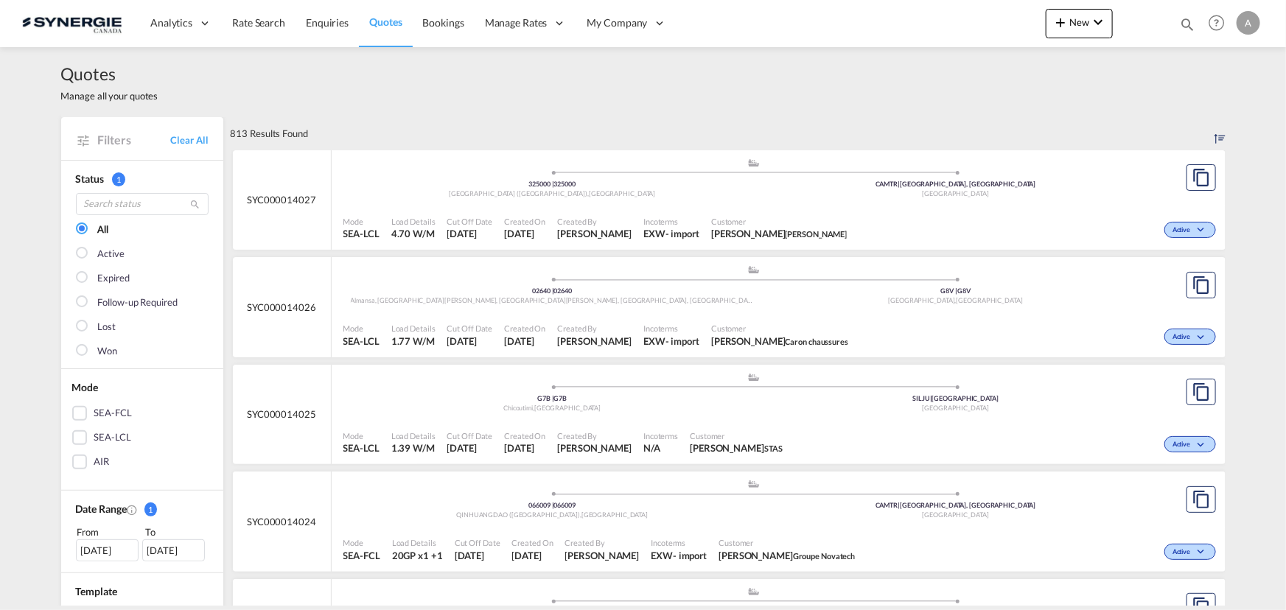
drag, startPoint x: 1185, startPoint y: 24, endPoint x: 1143, endPoint y: 38, distance: 44.3
click at [1185, 24] on md-icon "icon-magnify" at bounding box center [1187, 24] width 16 height 16
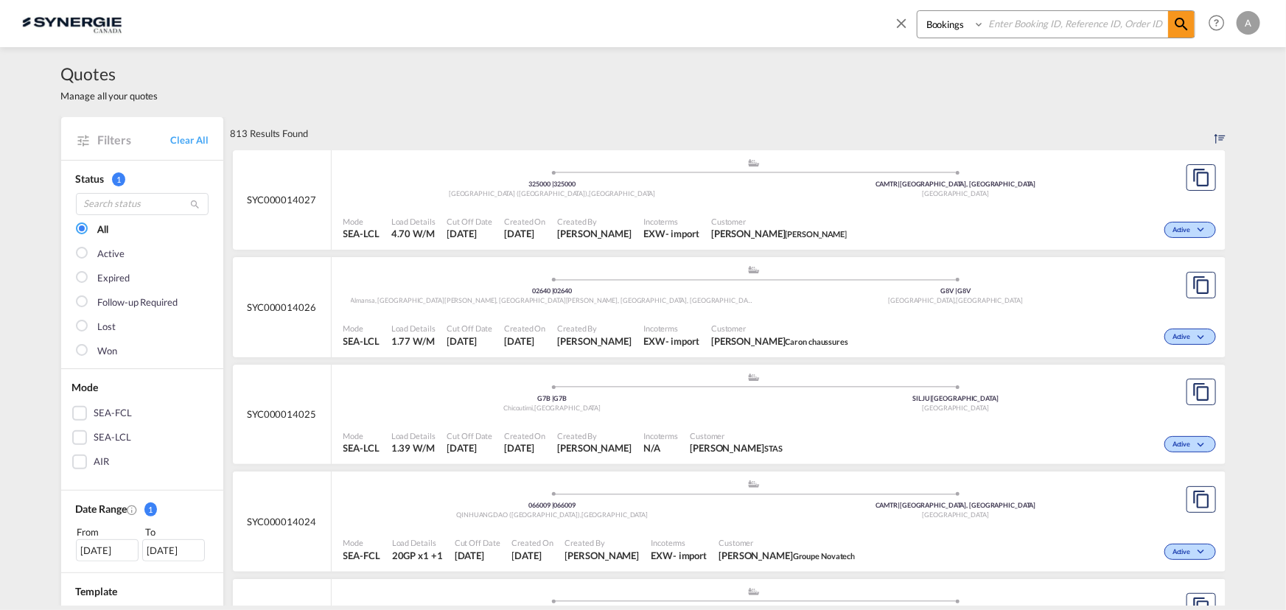
drag, startPoint x: 941, startPoint y: 24, endPoint x: 943, endPoint y: 37, distance: 12.6
click at [941, 24] on select "Bookings Quotes Enquiries" at bounding box center [953, 24] width 70 height 27
select select "Quotes"
click at [918, 11] on select "Bookings Quotes Enquiries" at bounding box center [953, 24] width 70 height 27
click at [1047, 24] on input at bounding box center [1077, 24] width 184 height 26
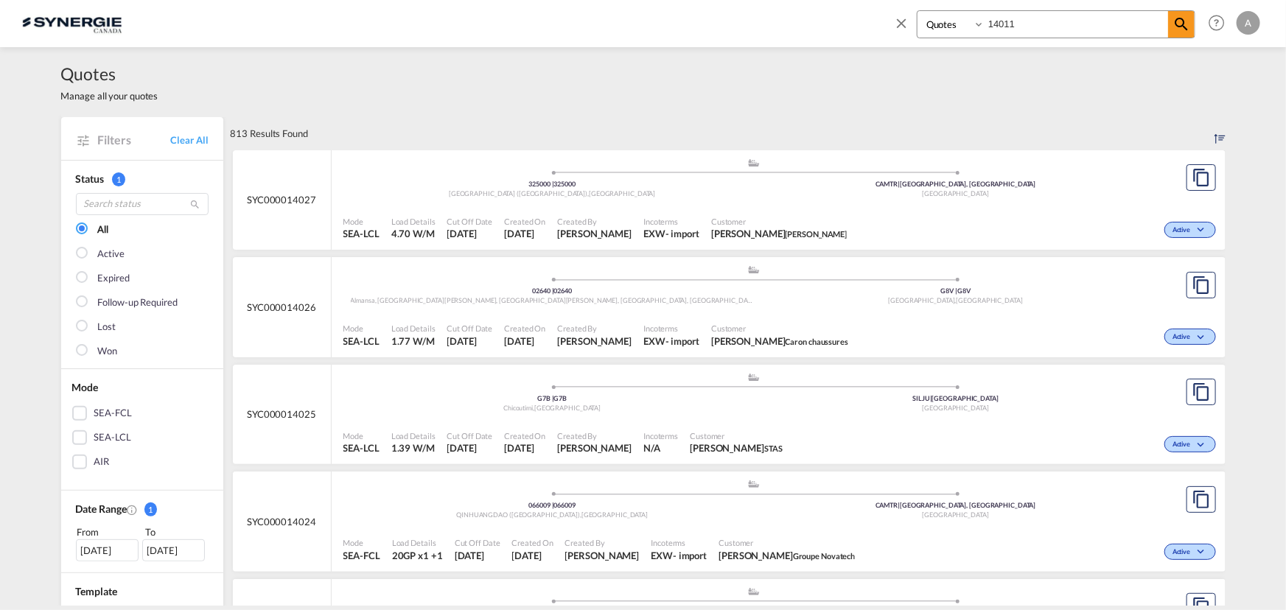
type input "14011"
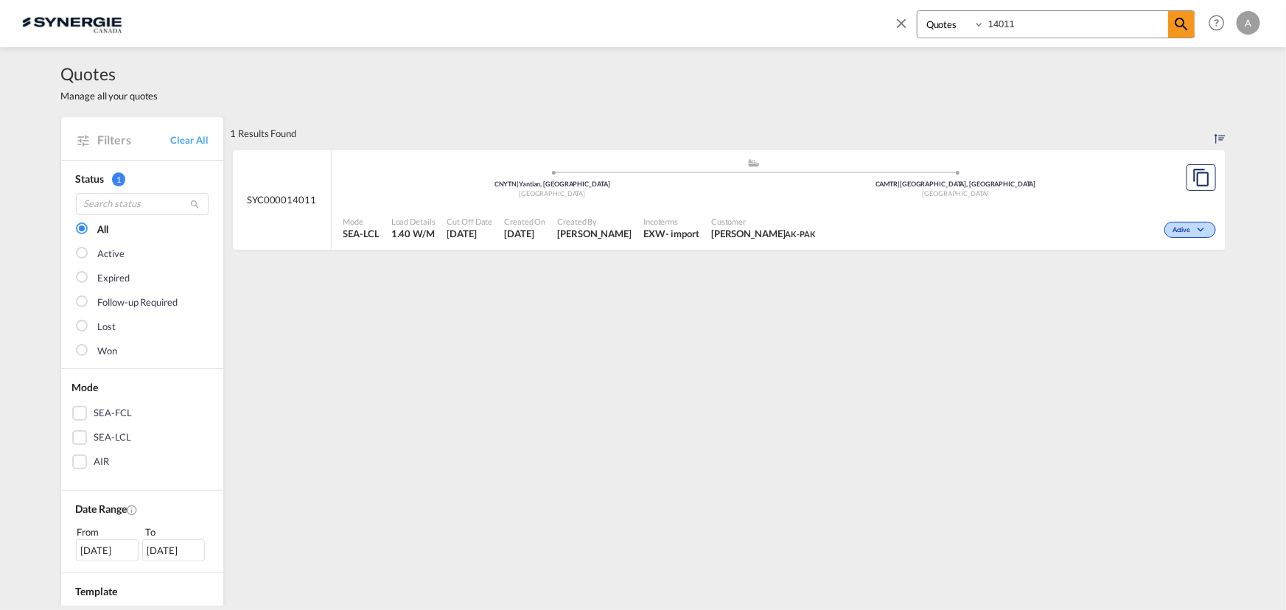
click at [858, 231] on div "Active" at bounding box center [1020, 228] width 397 height 37
click at [1017, 211] on div "Active" at bounding box center [1020, 228] width 397 height 37
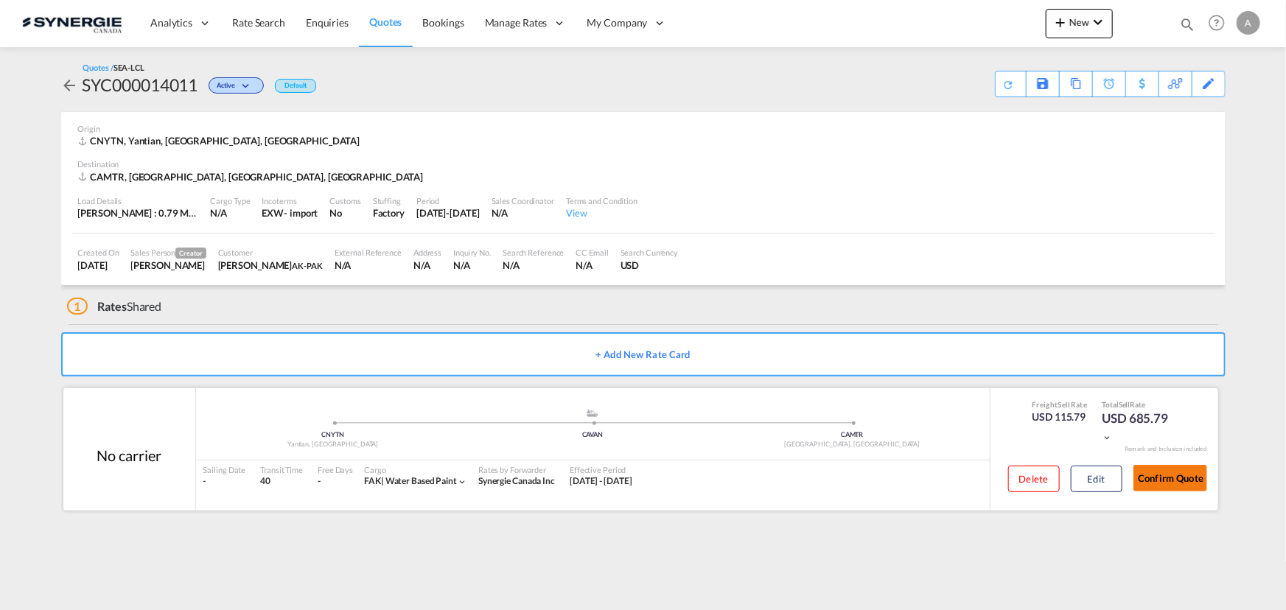
click at [1157, 480] on button "Confirm Quote" at bounding box center [1171, 478] width 74 height 27
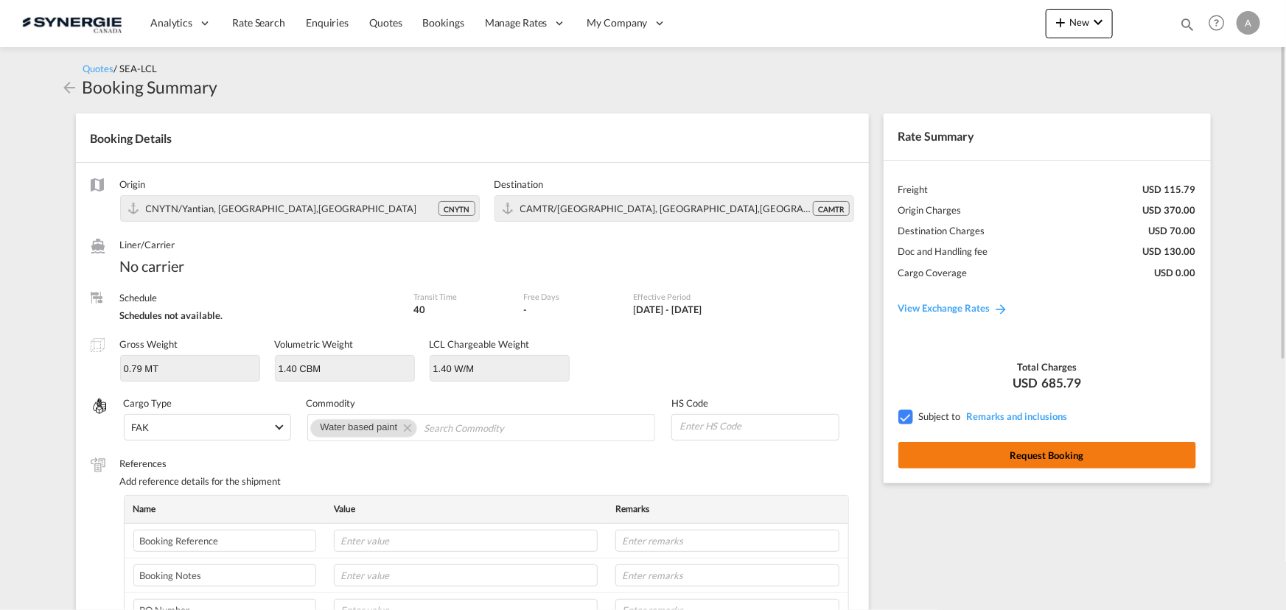
click at [1066, 443] on button "Request Booking" at bounding box center [1048, 455] width 298 height 27
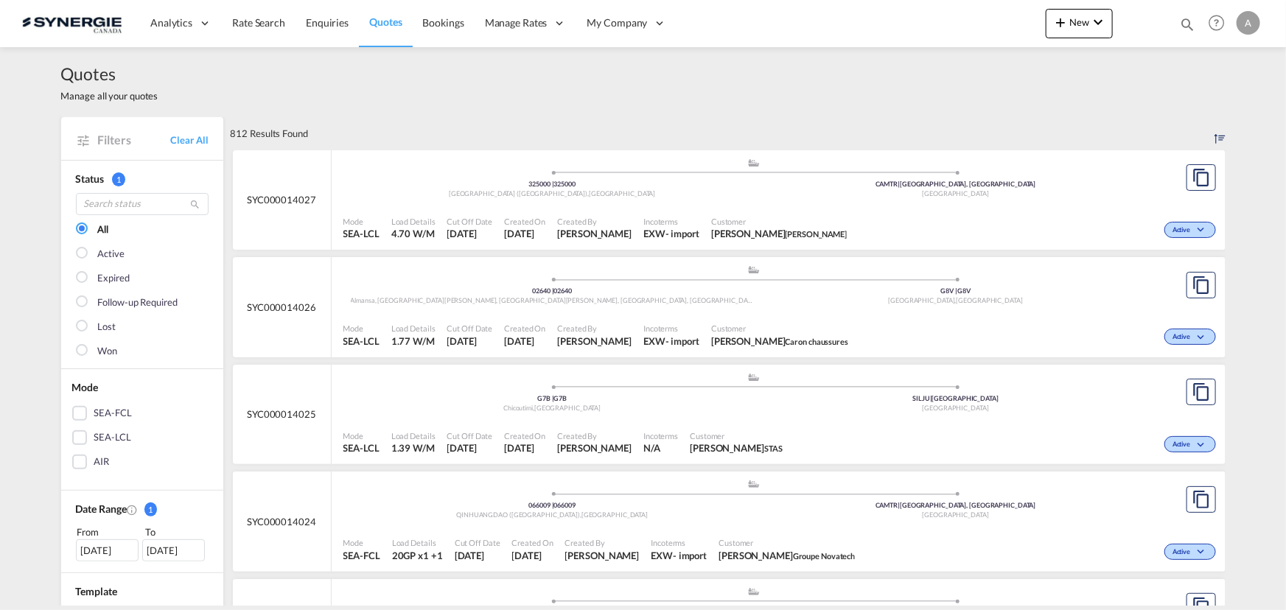
click at [1182, 24] on md-icon "icon-magnify" at bounding box center [1187, 24] width 16 height 16
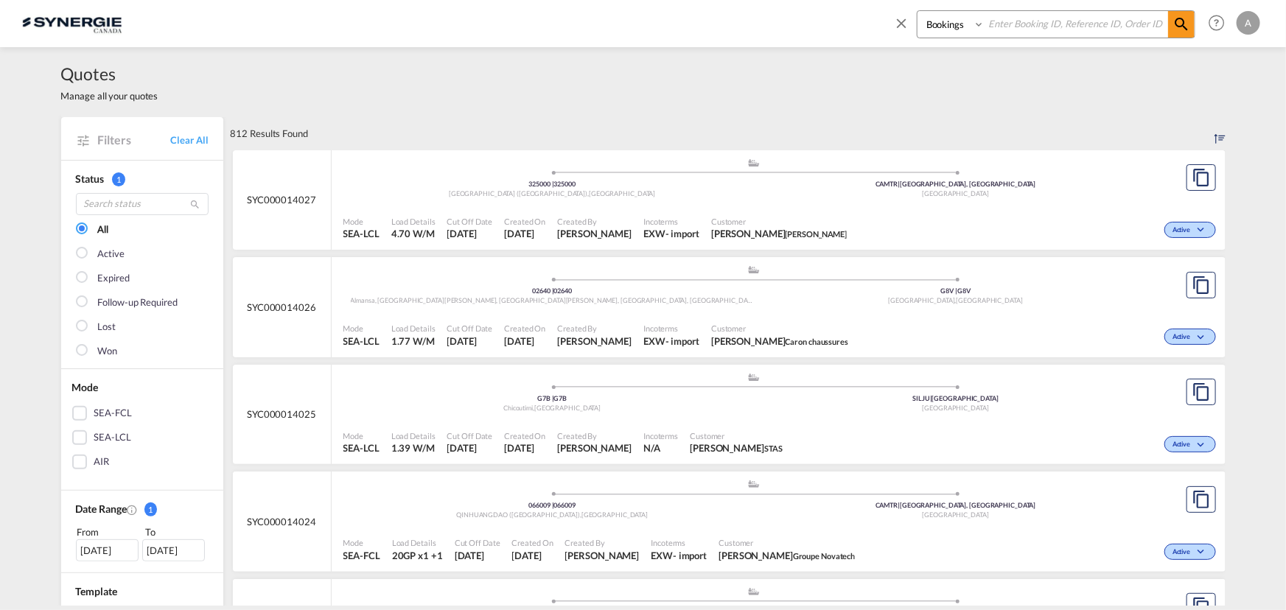
drag, startPoint x: 941, startPoint y: 29, endPoint x: 950, endPoint y: 37, distance: 12.0
click at [941, 29] on select "Bookings Quotes Enquiries" at bounding box center [953, 24] width 70 height 27
select select "Quotes"
click at [918, 11] on select "Bookings Quotes Enquiries" at bounding box center [953, 24] width 70 height 27
click at [1000, 27] on input at bounding box center [1077, 24] width 184 height 26
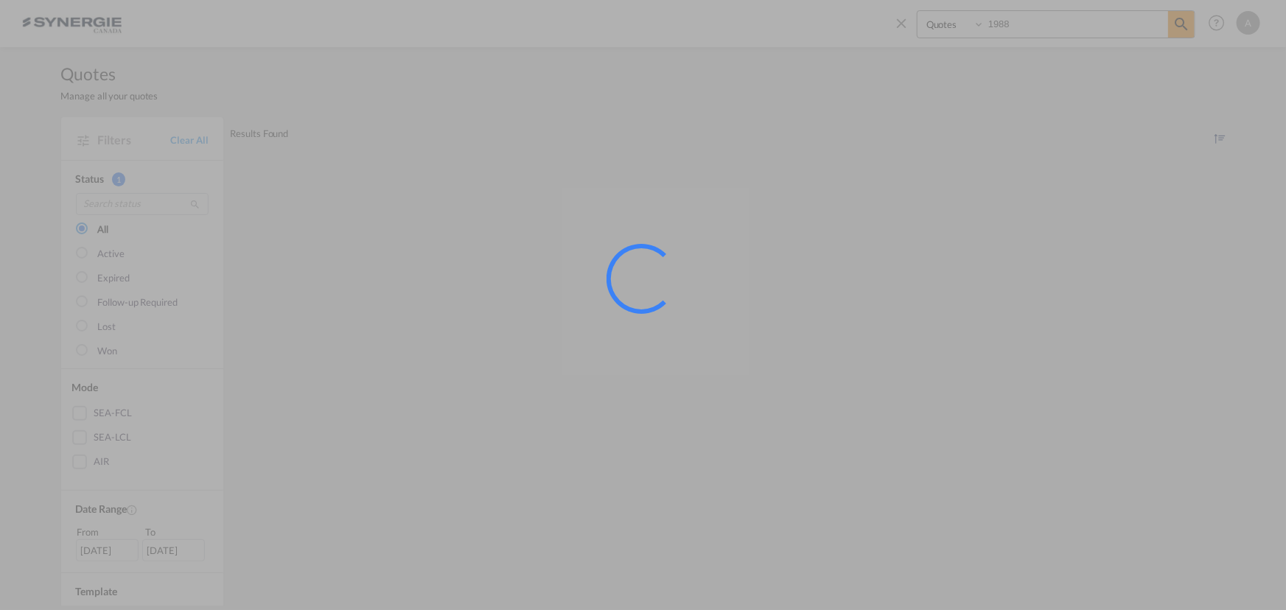
click at [1007, 27] on div at bounding box center [643, 305] width 1286 height 610
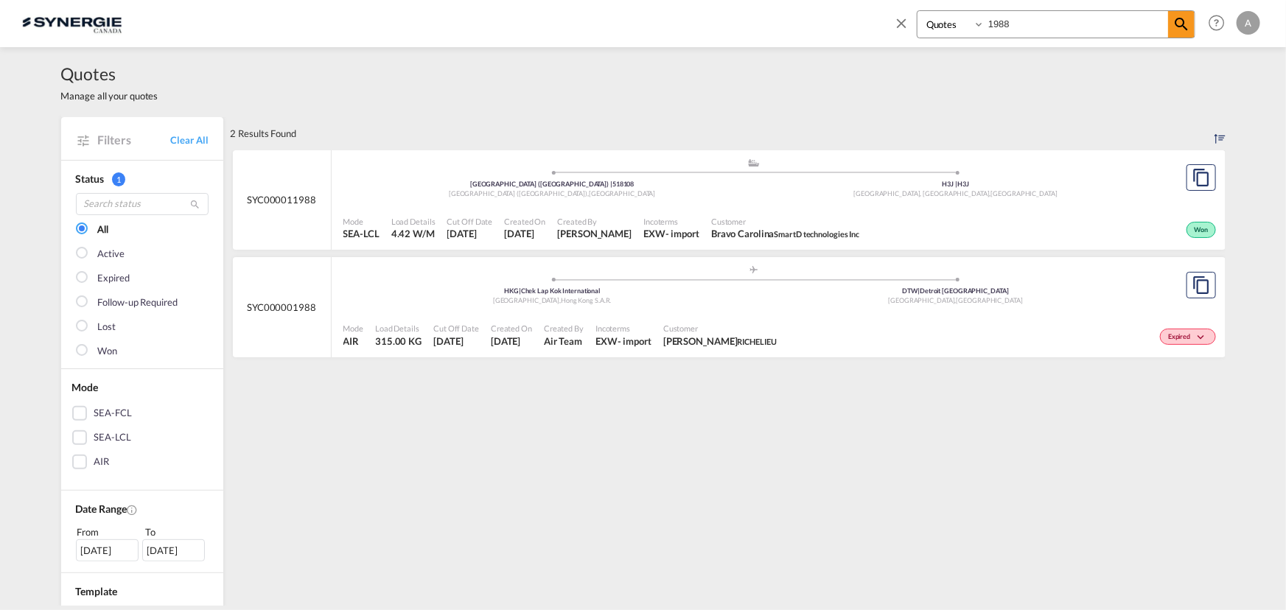
click at [1017, 32] on input "1988" at bounding box center [1077, 24] width 184 height 26
drag, startPoint x: 1017, startPoint y: 32, endPoint x: 921, endPoint y: 29, distance: 96.6
click at [927, 30] on div "Bookings Quotes Enquiries 1988" at bounding box center [1056, 24] width 279 height 28
type input "13988"
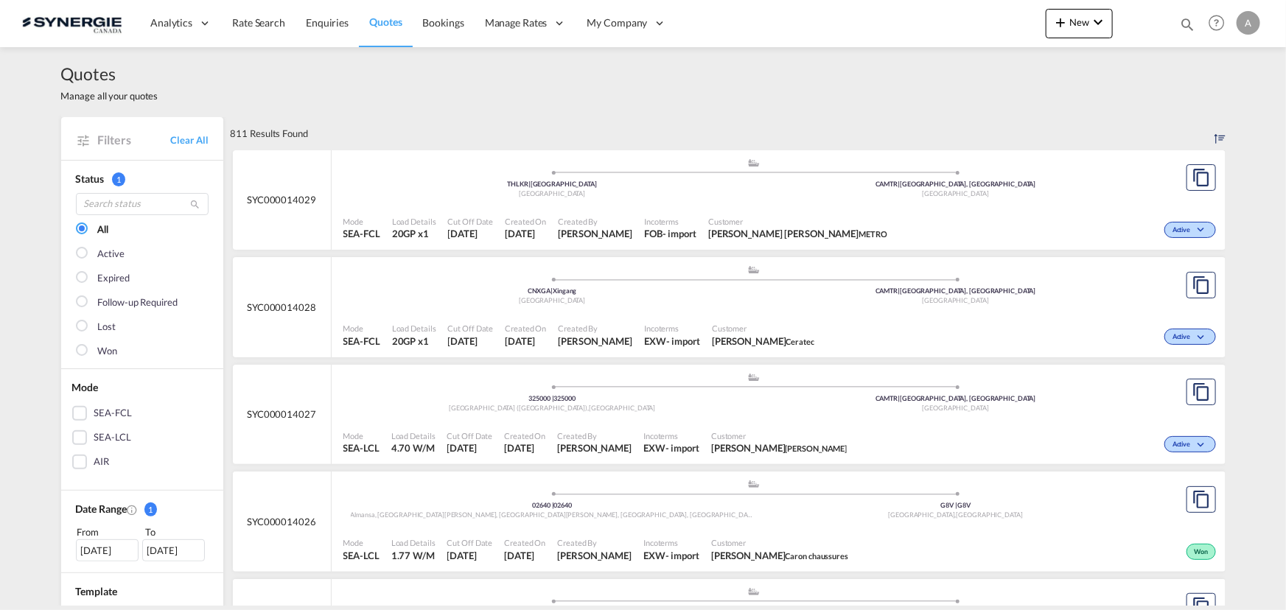
click at [1182, 23] on md-icon "icon-magnify" at bounding box center [1187, 24] width 16 height 16
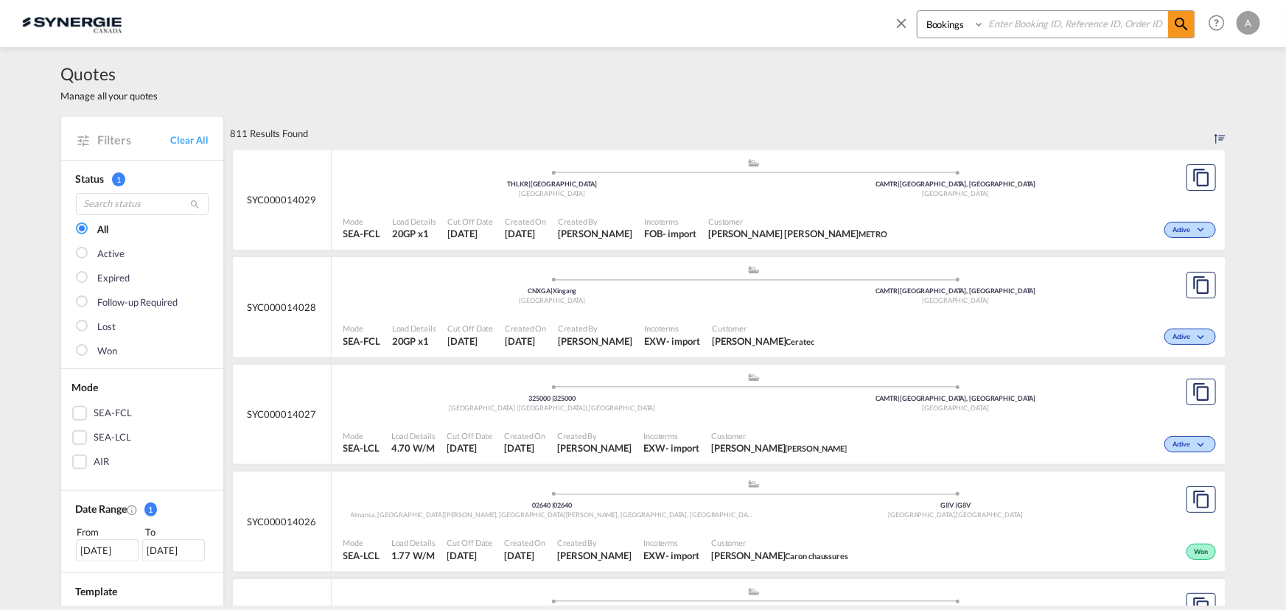
drag, startPoint x: 936, startPoint y: 21, endPoint x: 936, endPoint y: 37, distance: 15.5
click at [936, 21] on select "Bookings Quotes Enquiries" at bounding box center [953, 24] width 70 height 27
select select "Quotes"
click at [918, 11] on select "Bookings Quotes Enquiries" at bounding box center [953, 24] width 70 height 27
click at [1006, 25] on input at bounding box center [1077, 24] width 184 height 26
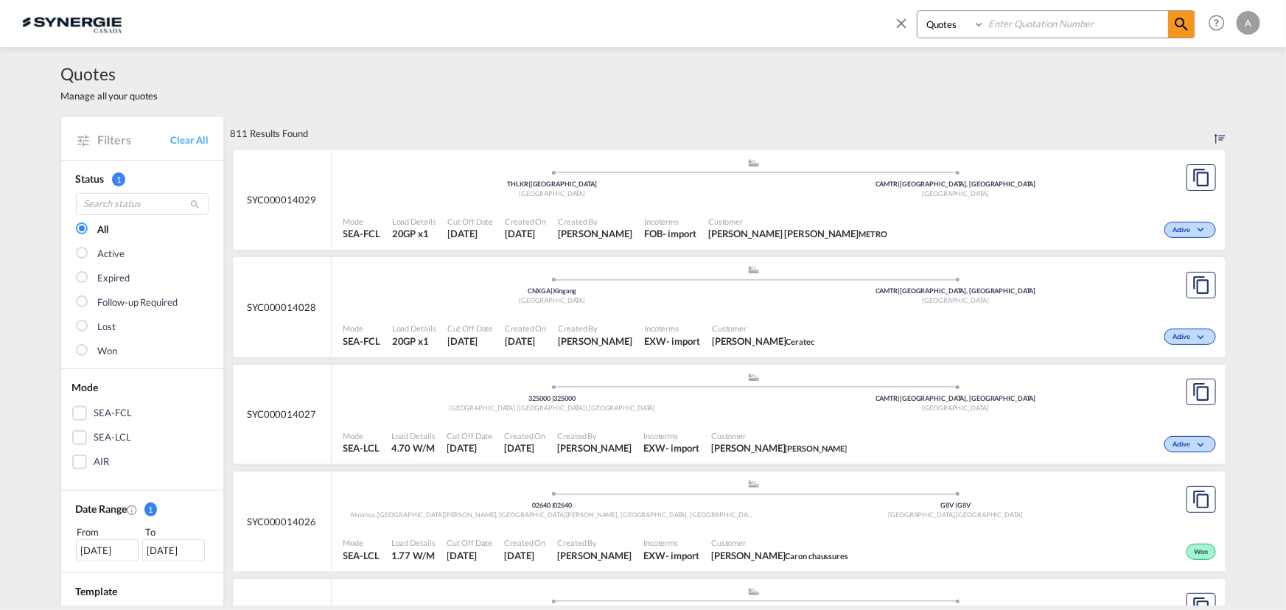
paste input "SYC000013946"
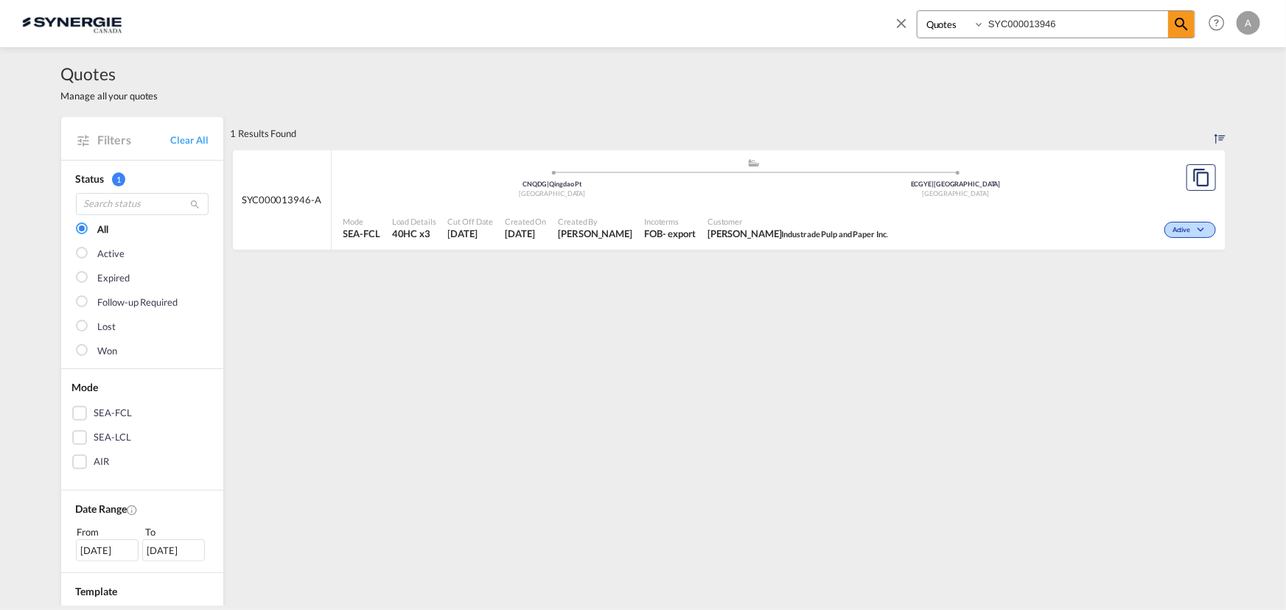
click at [698, 206] on div "Mode SEA-FCL Load Details 40HC x3 Cut Off Date [DATE] Created On [DATE] Created…" at bounding box center [779, 228] width 894 height 44
drag, startPoint x: 1073, startPoint y: 26, endPoint x: 879, endPoint y: 31, distance: 193.2
click at [889, 28] on div "Bookings Quotes Enquiries SYC000013946 Help Resources Product Release A My Prof…" at bounding box center [1075, 23] width 380 height 46
type input "14001"
click at [938, 213] on div "Active" at bounding box center [1031, 228] width 375 height 37
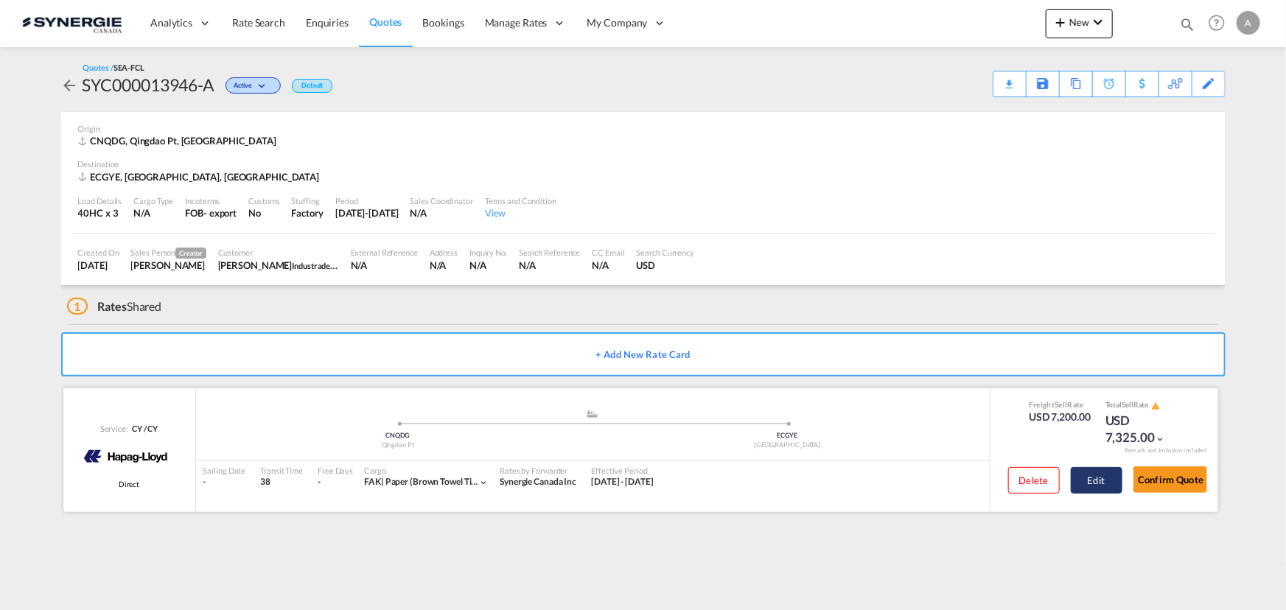
click at [1097, 477] on button "Edit" at bounding box center [1097, 480] width 52 height 27
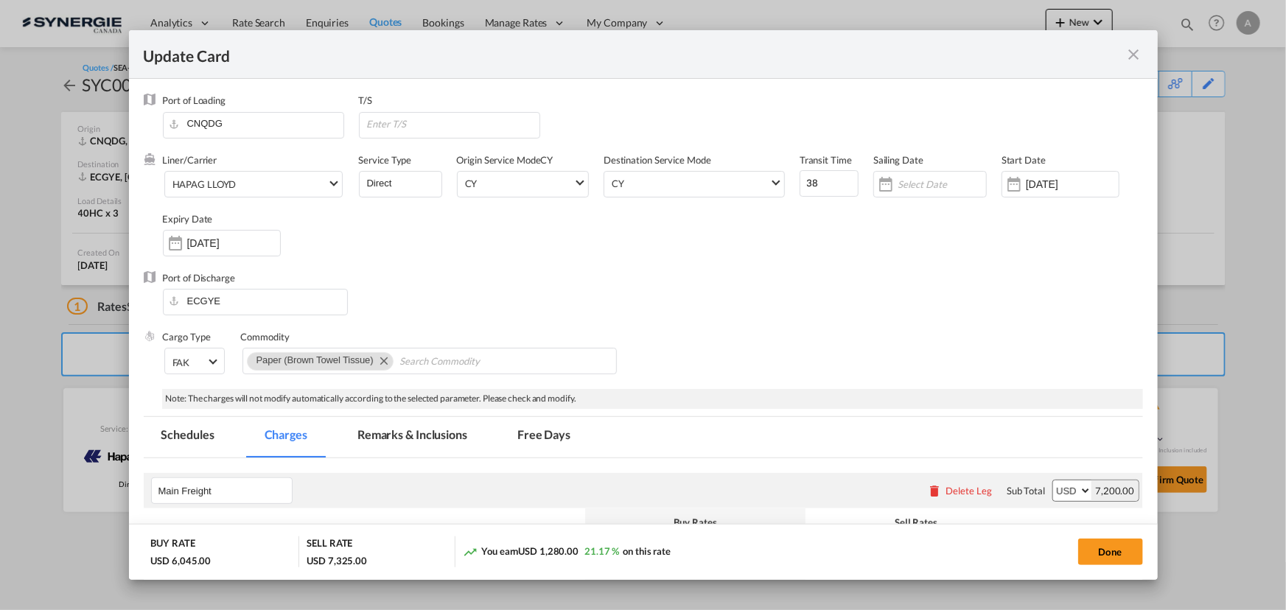
click at [439, 442] on md-tab-item "Remarks & Inclusions" at bounding box center [412, 437] width 145 height 41
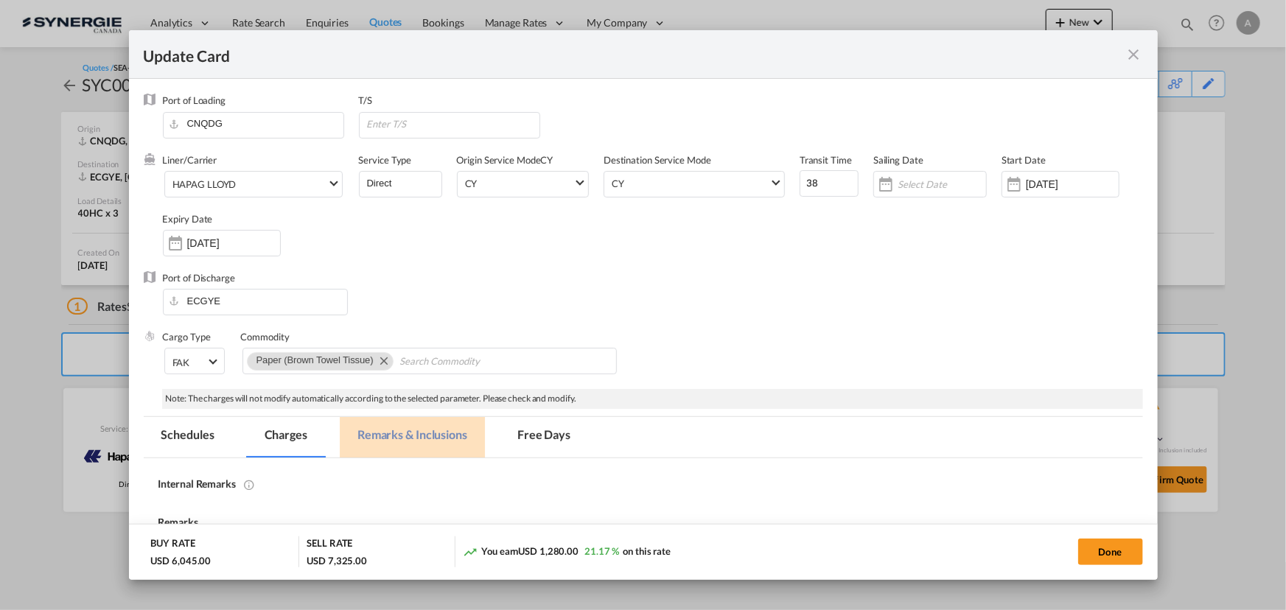
select select "per container"
select select "per B/L"
select select "per shipment"
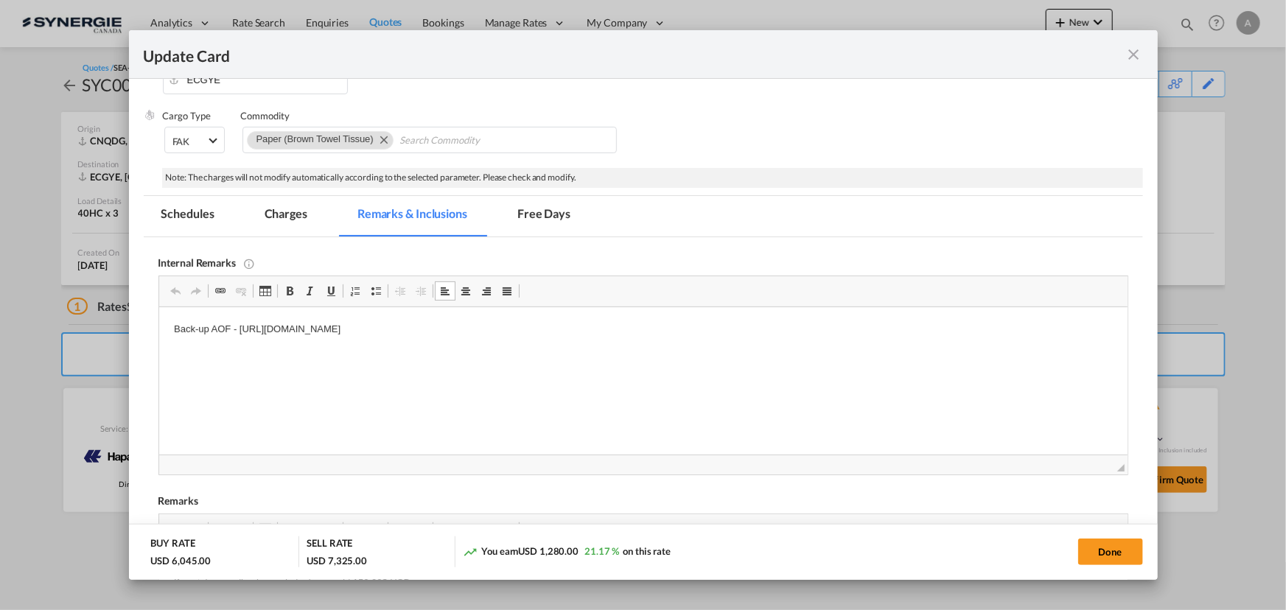
drag, startPoint x: 674, startPoint y: 336, endPoint x: 626, endPoint y: 337, distance: 48.7
drag, startPoint x: 736, startPoint y: 337, endPoint x: 681, endPoint y: 328, distance: 56.0
click at [736, 336] on p "Back-up AOF - [URL][DOMAIN_NAME]" at bounding box center [642, 329] width 939 height 15
drag, startPoint x: 652, startPoint y: 328, endPoint x: 239, endPoint y: 334, distance: 413.6
click at [239, 334] on p "Back-up AOF - [URL][DOMAIN_NAME]" at bounding box center [642, 329] width 939 height 15
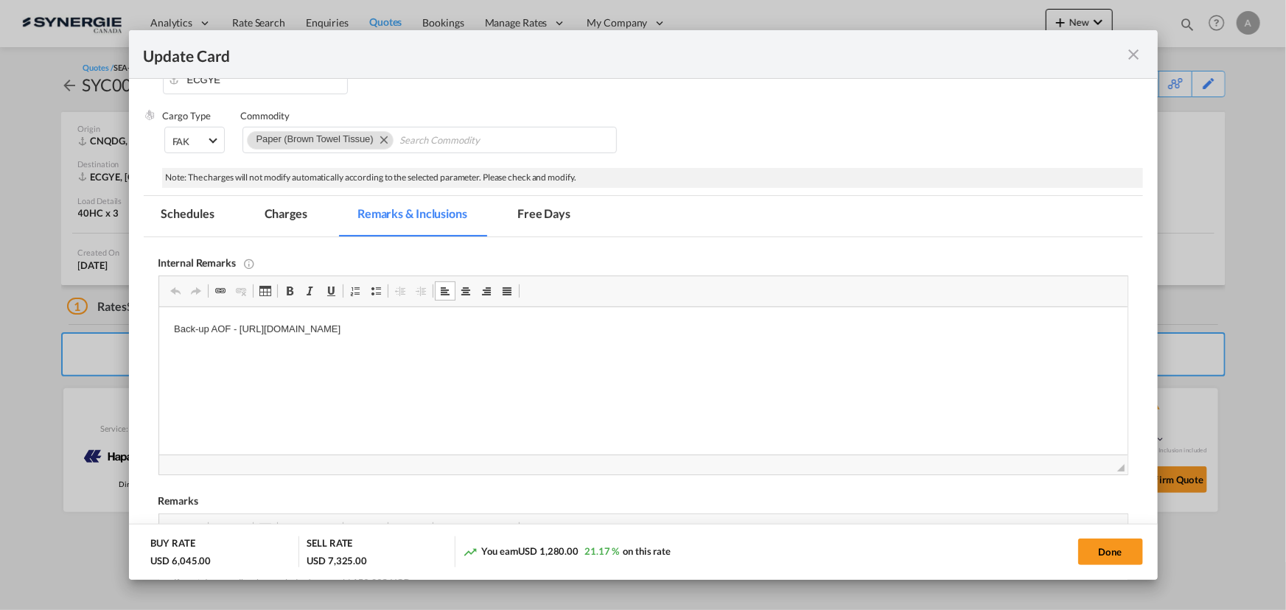
copy p "[URL][DOMAIN_NAME]"
drag, startPoint x: 1128, startPoint y: 55, endPoint x: 1146, endPoint y: 4, distance: 54.5
click at [1128, 55] on md-icon "icon-close fg-AAA8AD m-0 pointer" at bounding box center [1135, 55] width 18 height 18
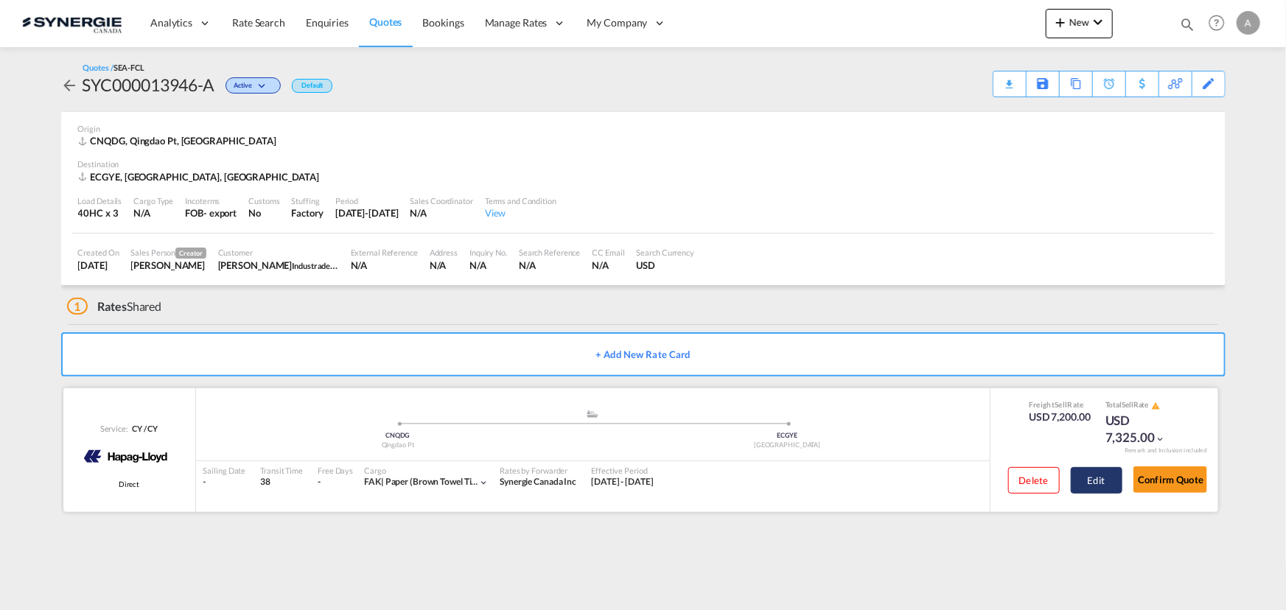
click at [1098, 478] on button "Edit" at bounding box center [1097, 480] width 52 height 27
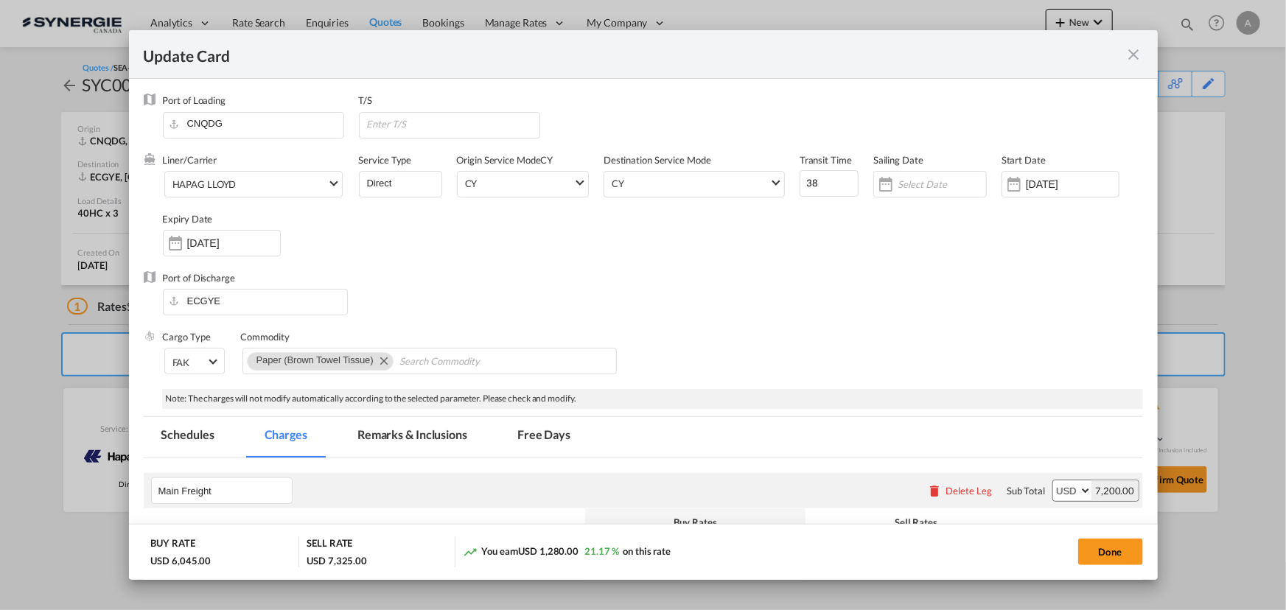
click at [1136, 52] on md-icon "icon-close fg-AAA8AD m-0 pointer" at bounding box center [1135, 55] width 18 height 18
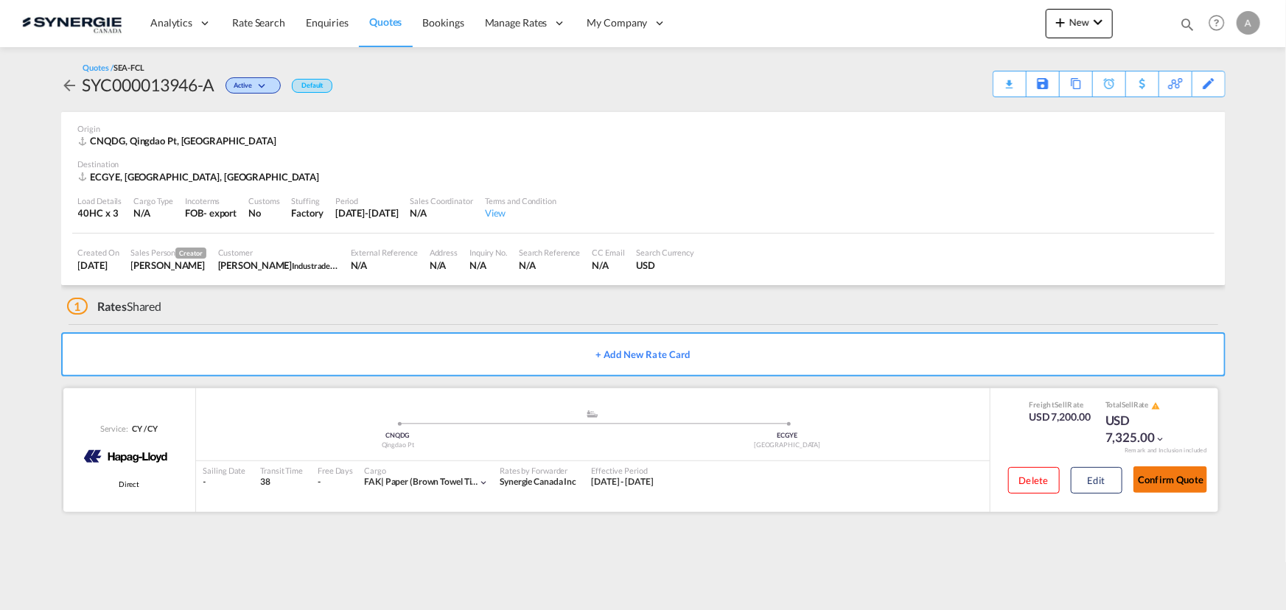
click at [1160, 480] on button "Confirm Quote" at bounding box center [1171, 480] width 74 height 27
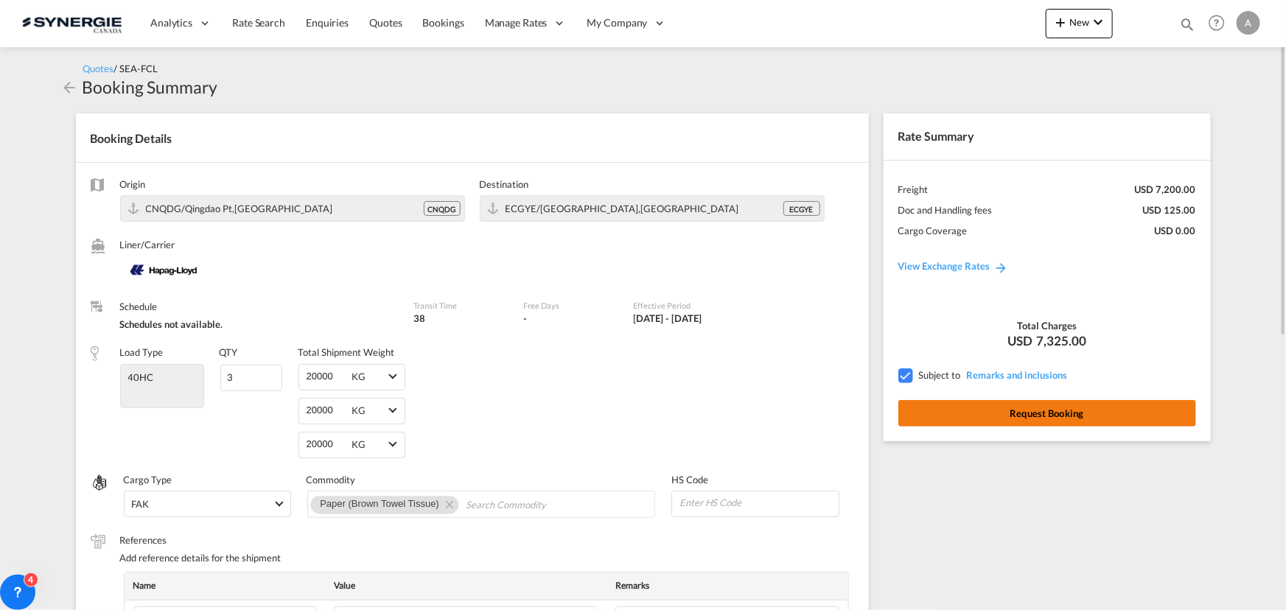
click at [1029, 414] on button "Request Booking" at bounding box center [1048, 413] width 298 height 27
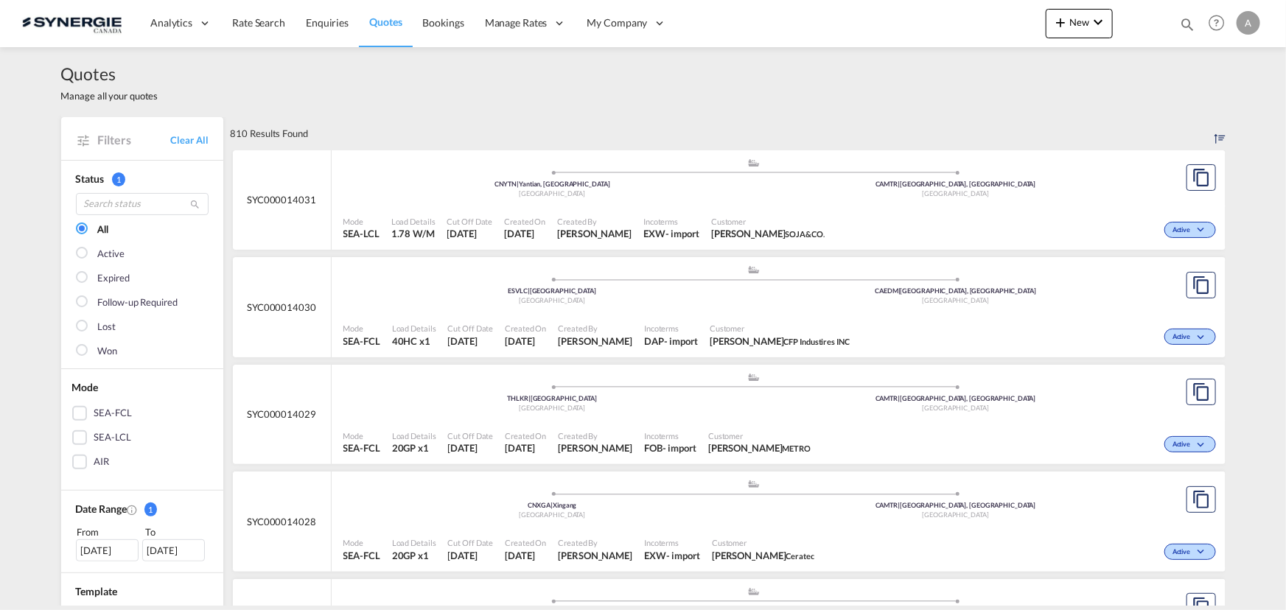
click at [1186, 27] on md-icon "icon-magnify" at bounding box center [1187, 24] width 16 height 16
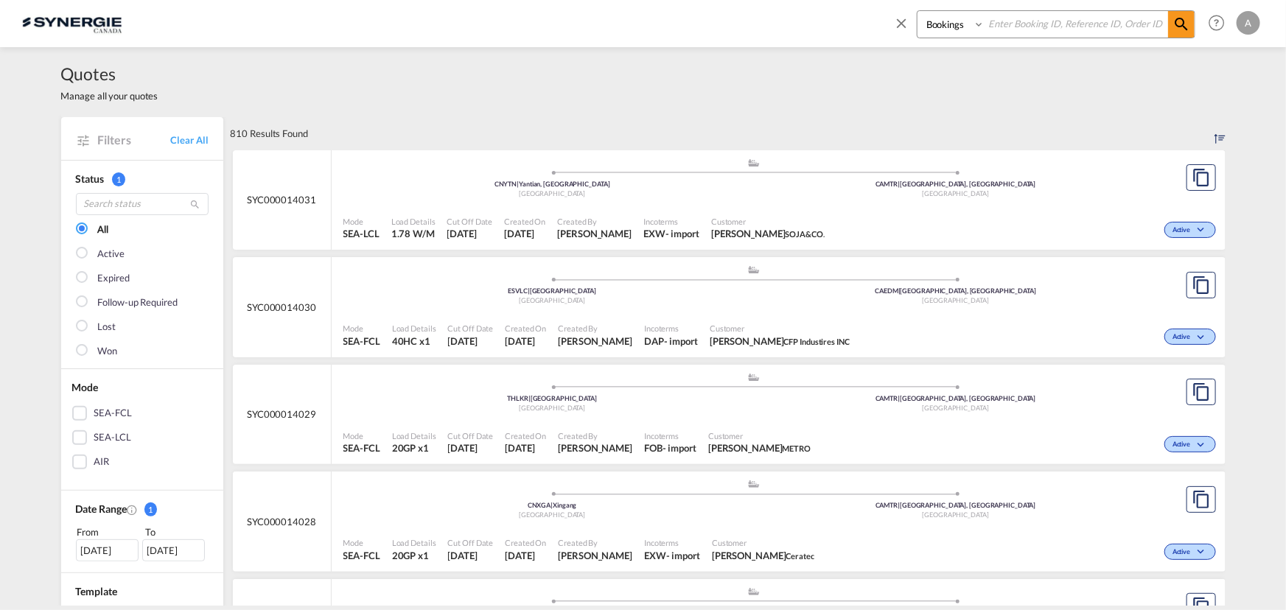
click at [938, 29] on select "Bookings Quotes Enquiries" at bounding box center [953, 24] width 70 height 27
click at [918, 11] on select "Bookings Quotes Enquiries" at bounding box center [953, 24] width 70 height 27
drag, startPoint x: 948, startPoint y: 24, endPoint x: 952, endPoint y: 37, distance: 13.1
click at [948, 24] on select "Bookings Quotes Enquiries" at bounding box center [953, 24] width 70 height 27
select select "Quotes"
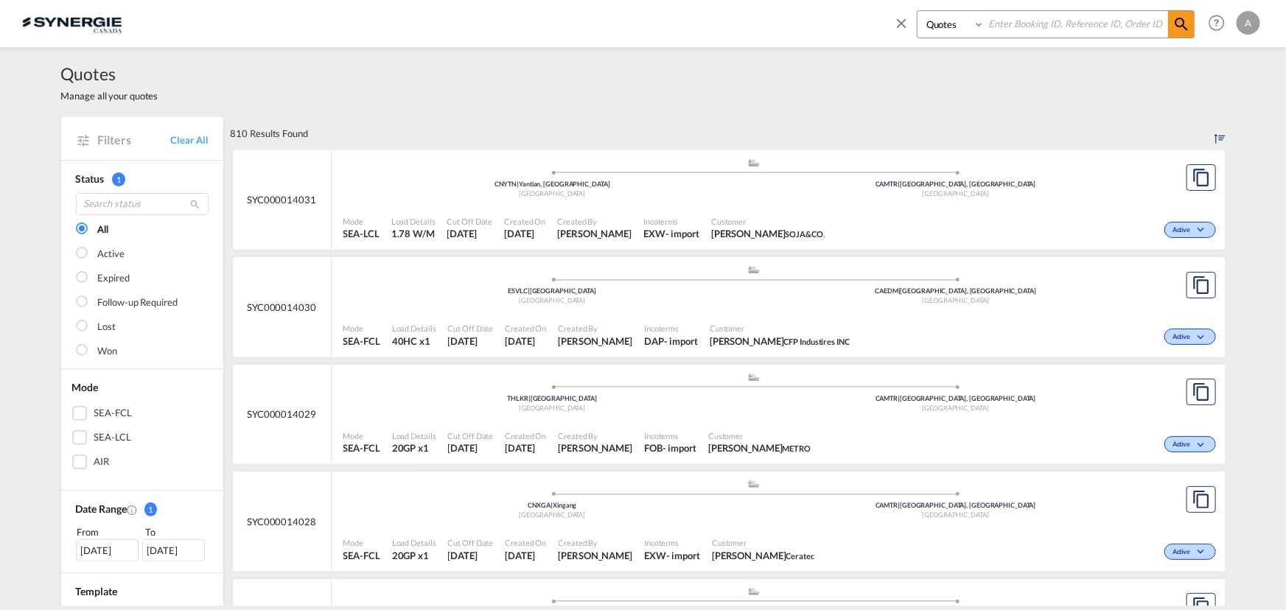
click at [918, 11] on select "Bookings Quotes Enquiries" at bounding box center [953, 24] width 70 height 27
click at [1056, 27] on input at bounding box center [1077, 24] width 184 height 26
type input "11899"
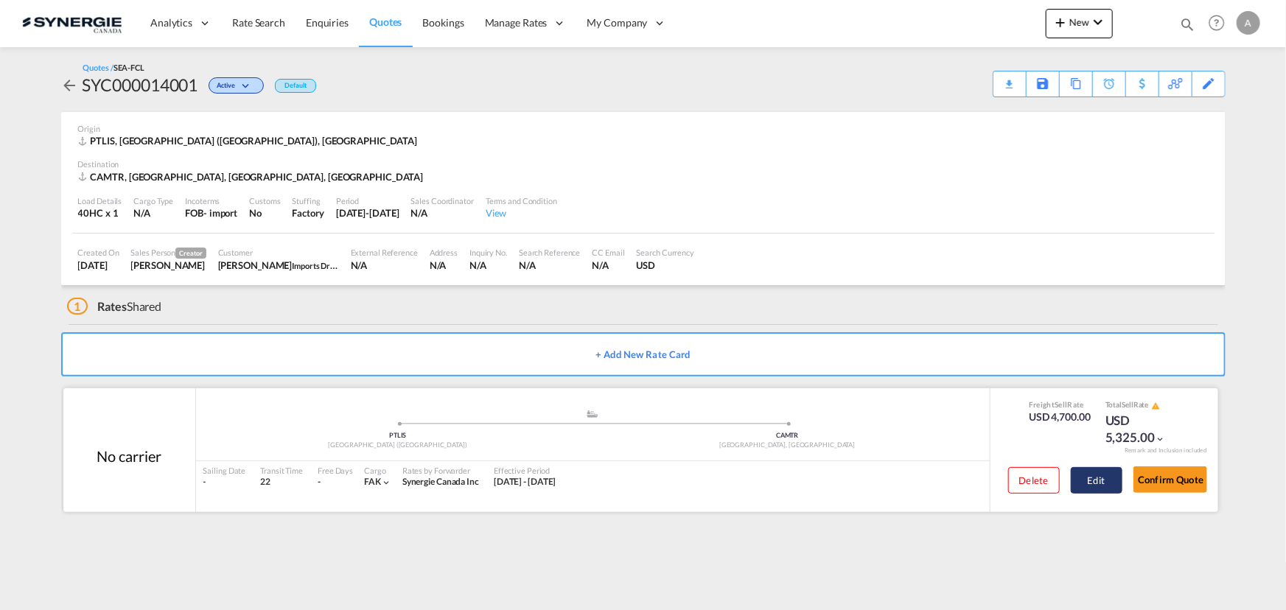
click at [1087, 481] on button "Edit" at bounding box center [1097, 480] width 52 height 27
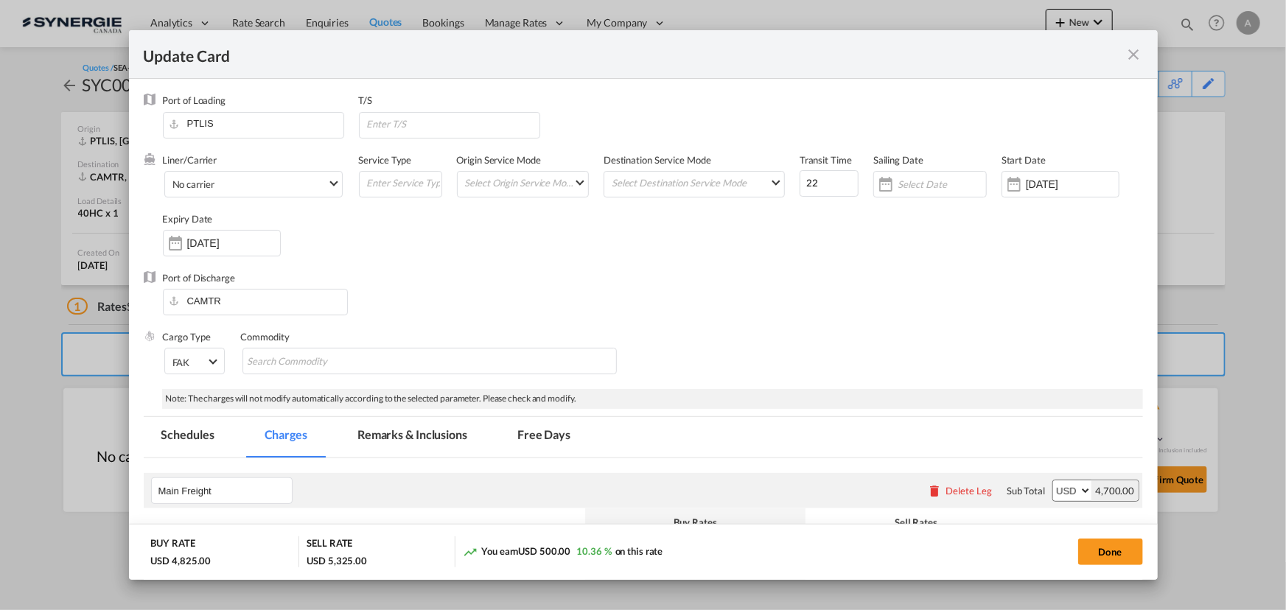
select select "per container"
select select "per B/L"
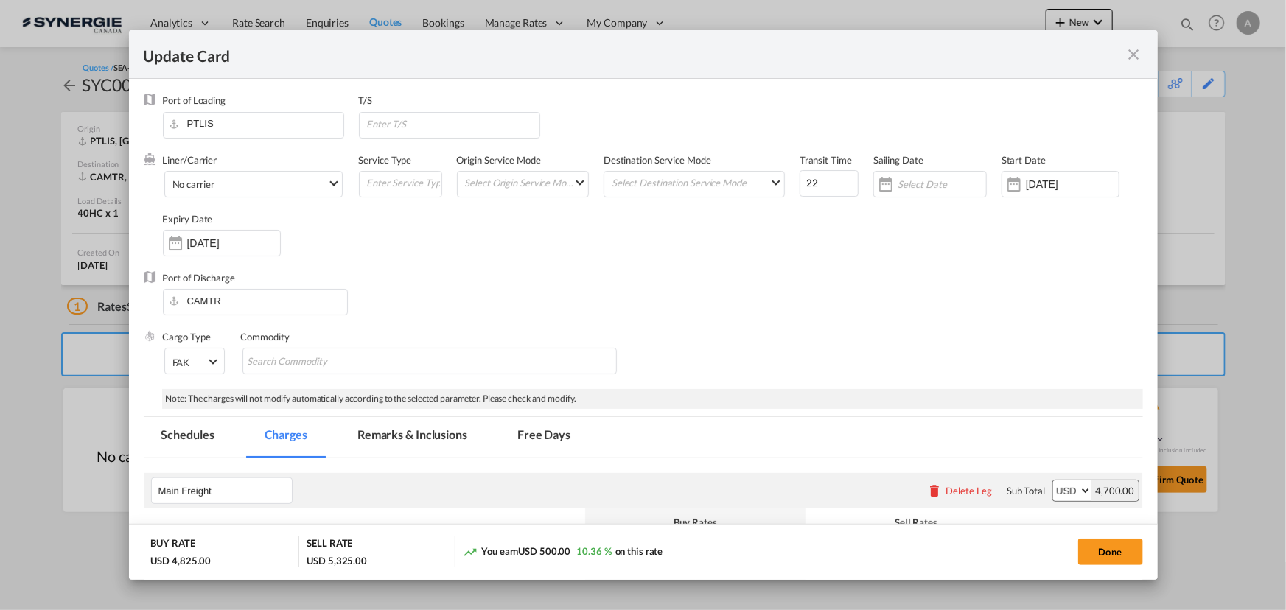
select select "per B/L"
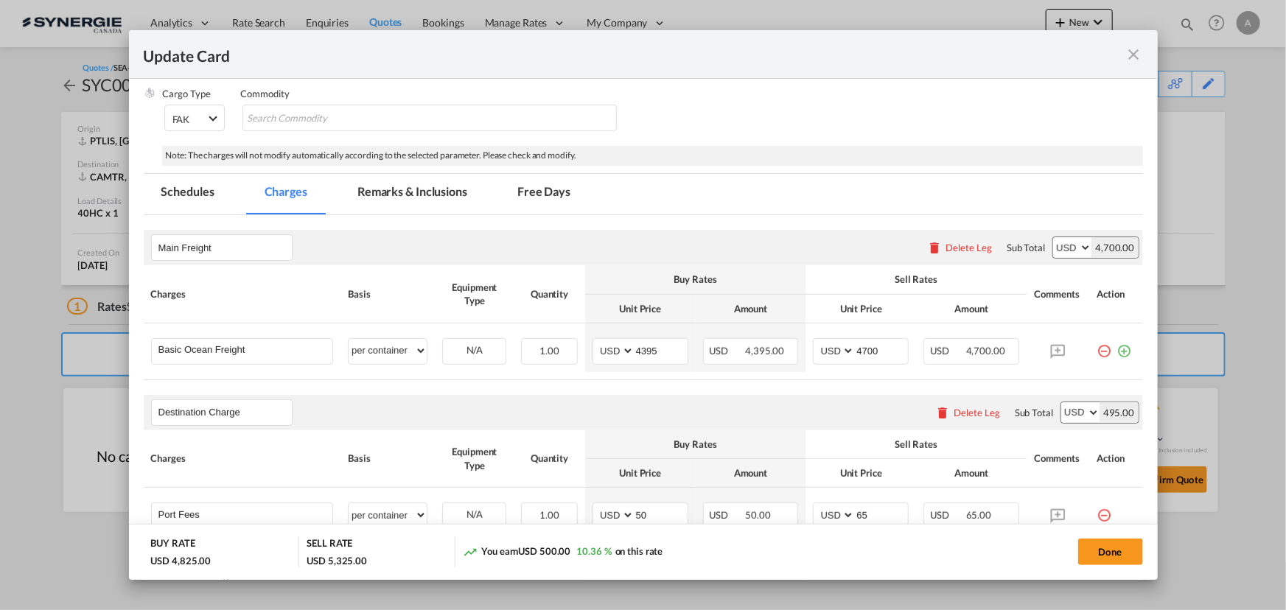
scroll to position [268, 0]
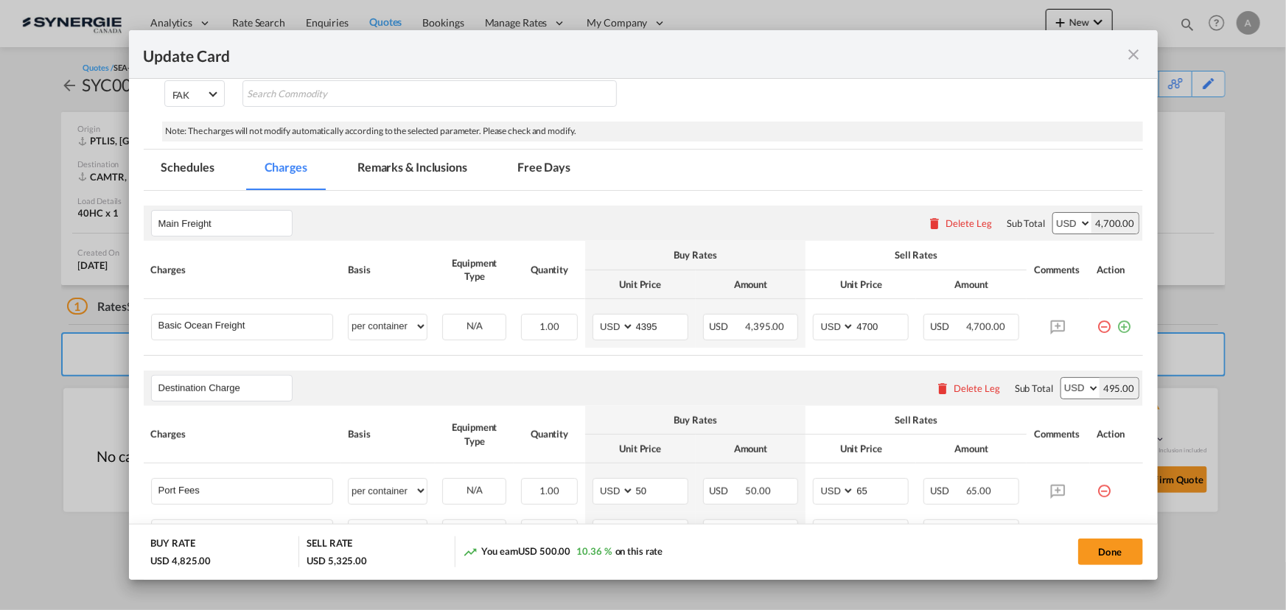
click at [1134, 49] on md-icon "icon-close fg-AAA8AD m-0 pointer" at bounding box center [1135, 55] width 18 height 18
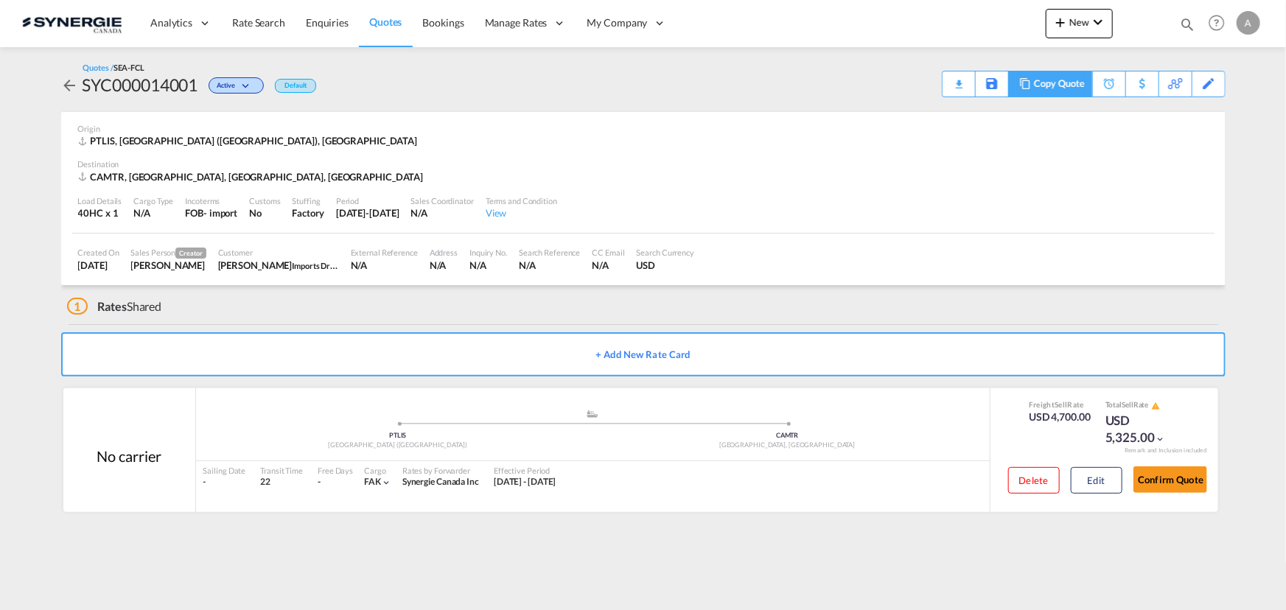
click at [1032, 82] on md-icon at bounding box center [1026, 83] width 18 height 11
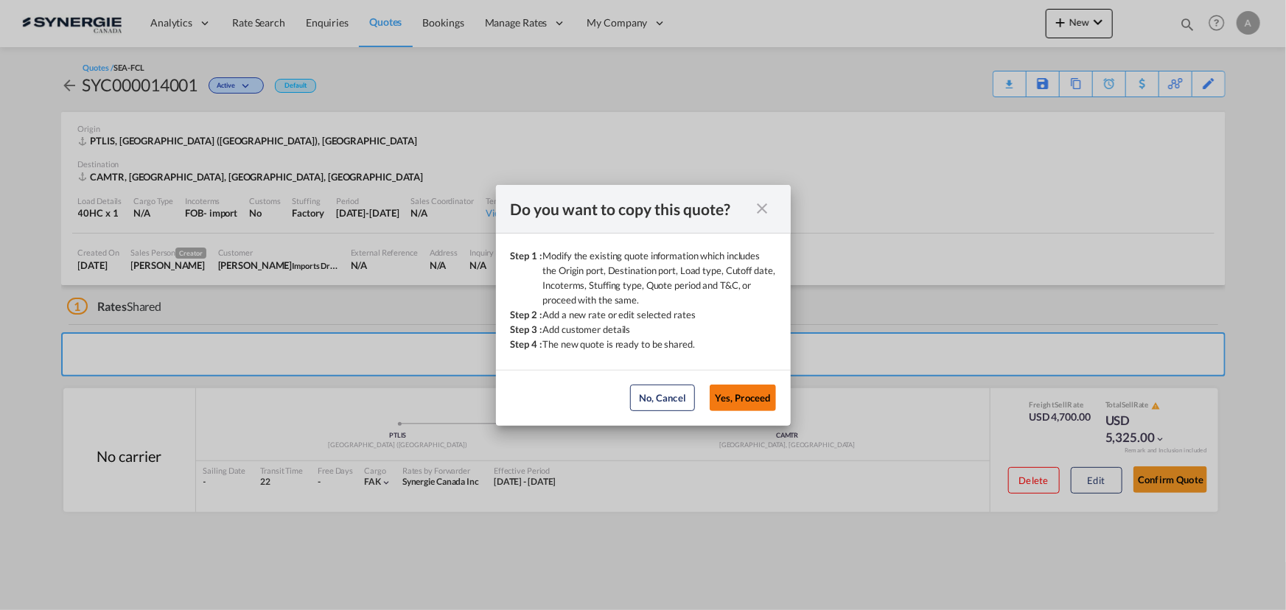
click at [760, 397] on button "Yes, Proceed" at bounding box center [743, 398] width 66 height 27
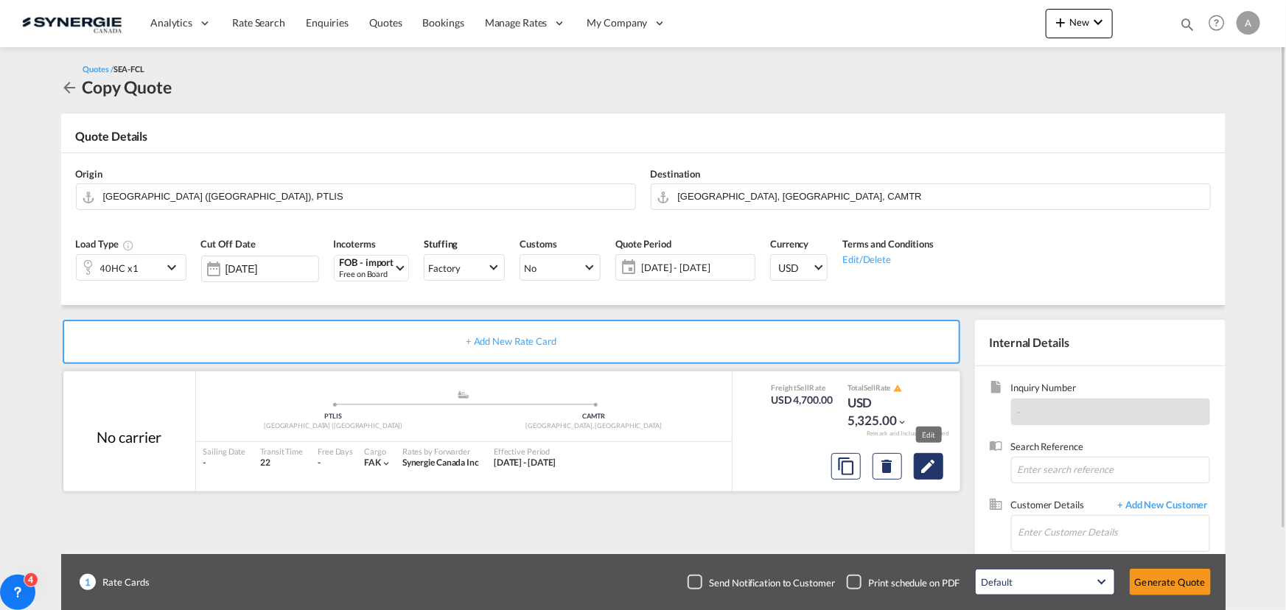
click at [914, 473] on button "Edit" at bounding box center [928, 466] width 29 height 27
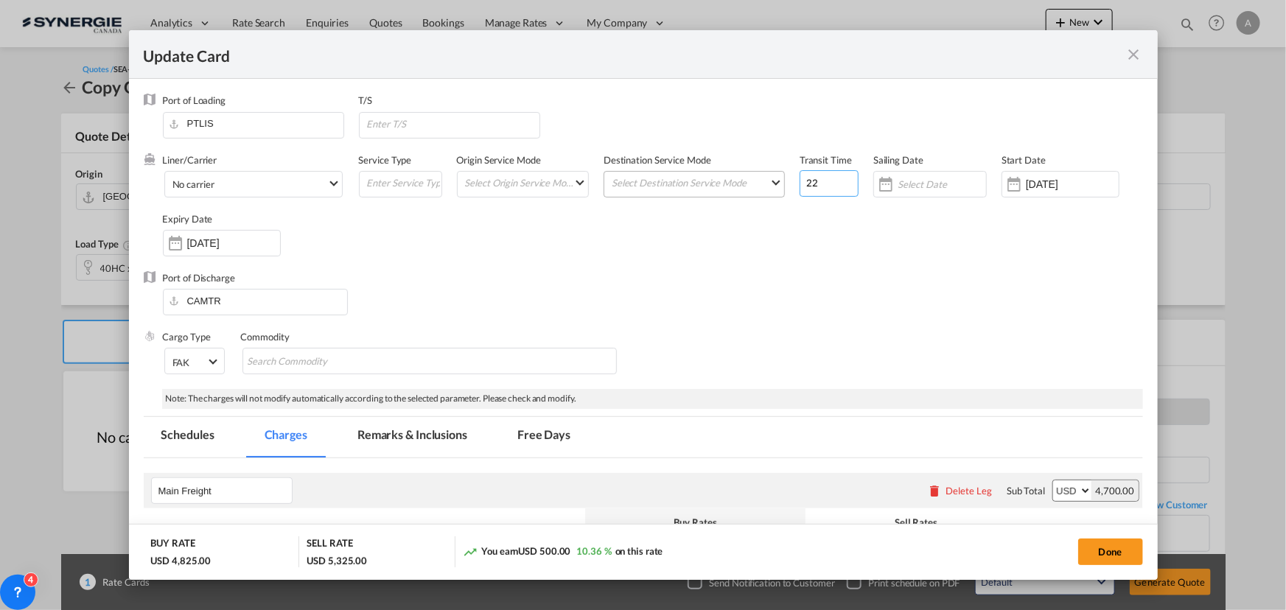
drag, startPoint x: 813, startPoint y: 178, endPoint x: 726, endPoint y: 184, distance: 87.2
click at [736, 184] on div "Liner/Carrier No carrier 2HM LOGISTICS D.O.O AAXL GLOBAL SHIPPING LINES LLC ABD…" at bounding box center [653, 212] width 980 height 118
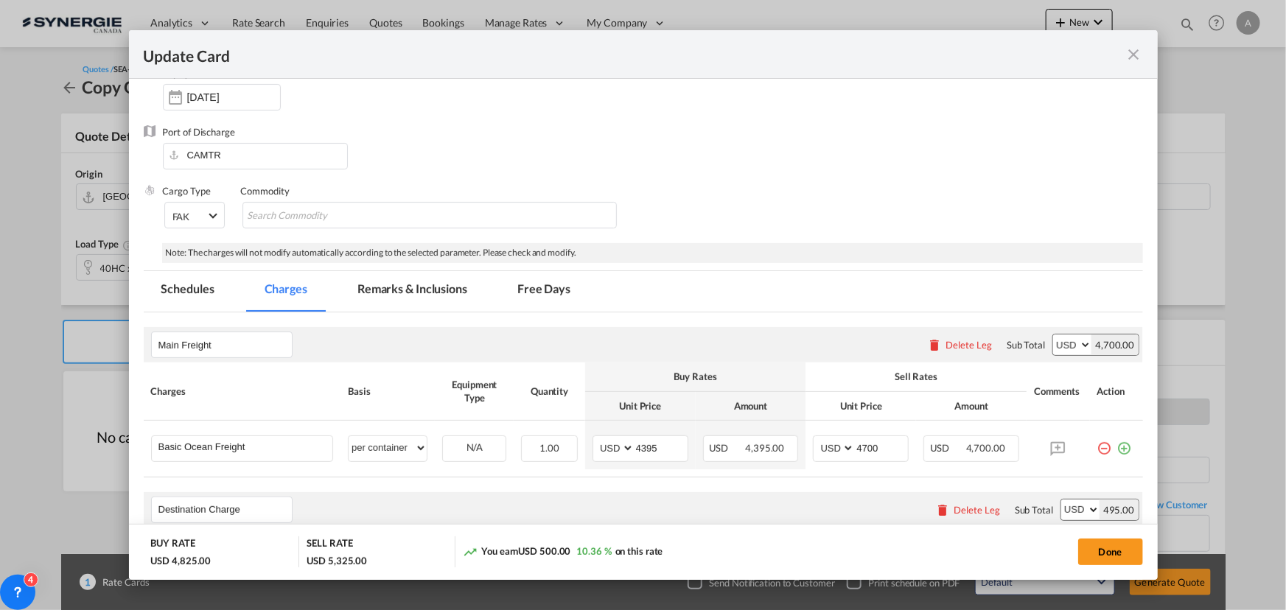
scroll to position [335, 0]
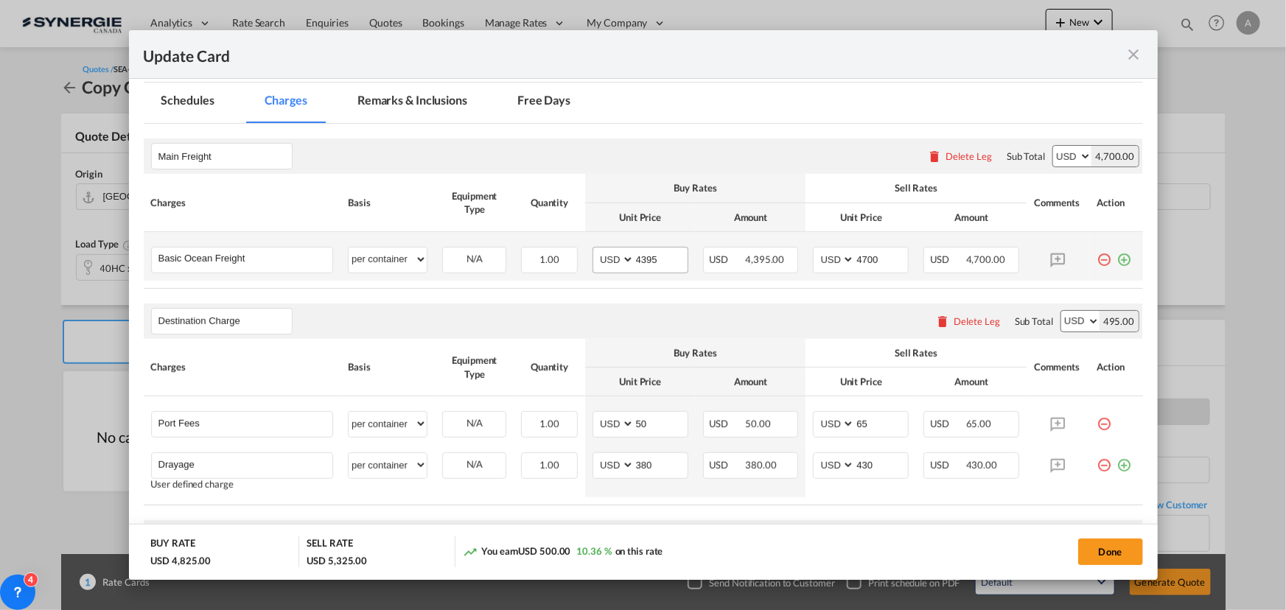
type input "49"
drag, startPoint x: 652, startPoint y: 261, endPoint x: 538, endPoint y: 260, distance: 114.3
click at [551, 260] on tr "Basic Ocean Freight Please Enter User Defined Charges Cannot Be Published per e…" at bounding box center [644, 256] width 1000 height 49
type input "3900"
click at [813, 251] on md-input-container "AED AFN ALL AMD ANG AOA ARS AUD AWG AZN BAM BBD BDT BGN BHD BIF BMD BND BOB BRL…" at bounding box center [861, 260] width 96 height 27
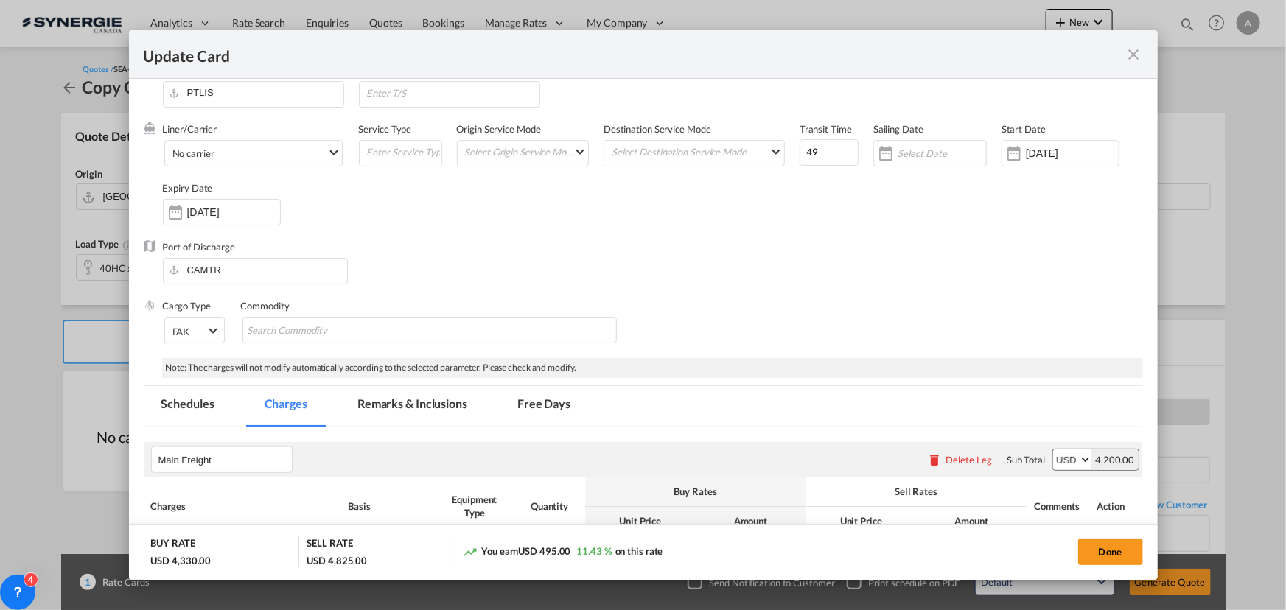
scroll to position [18, 0]
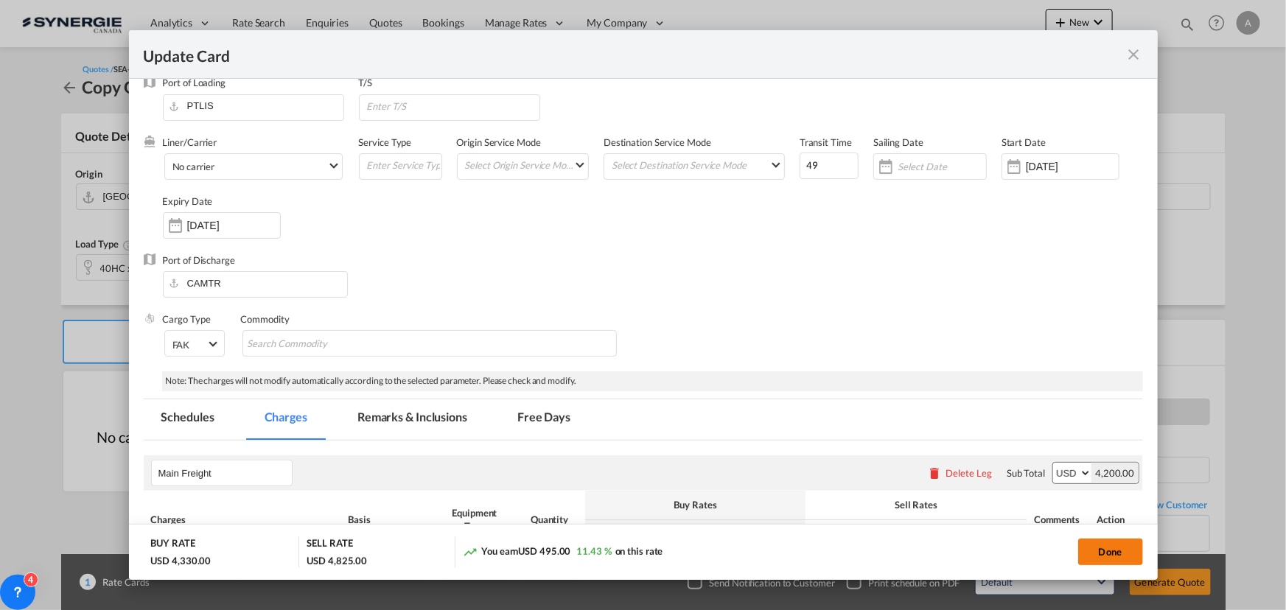
type input "4200"
click at [1085, 550] on button "Done" at bounding box center [1110, 552] width 65 height 27
type input "11 Aug 2025"
type input "30 Aug 2025"
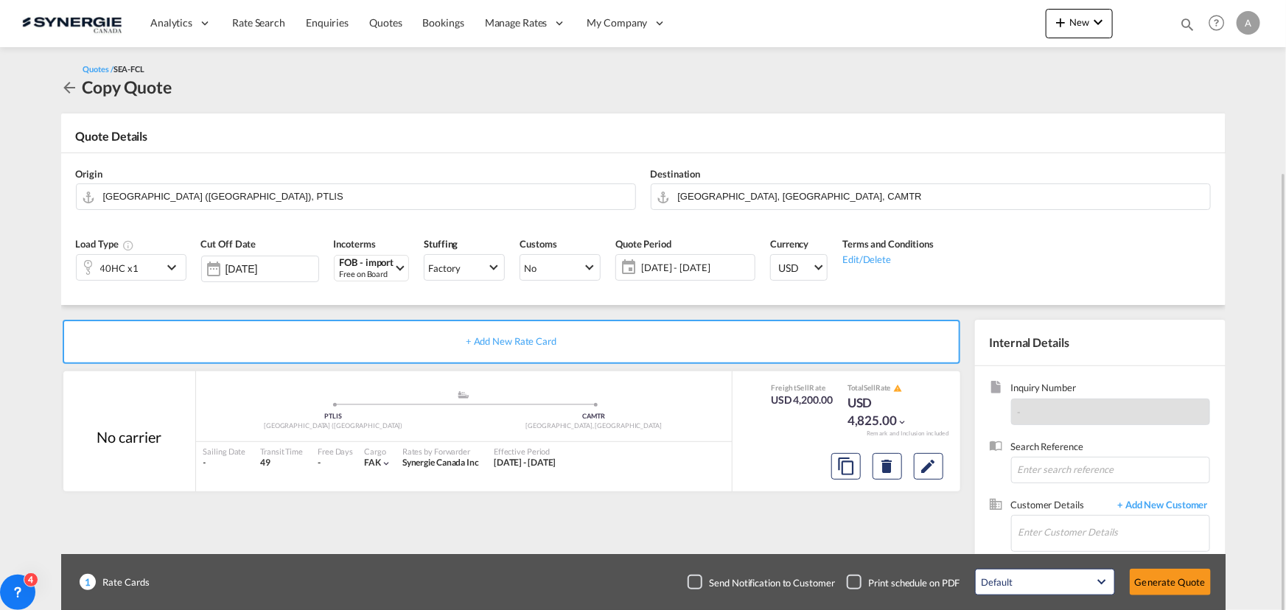
scroll to position [91, 0]
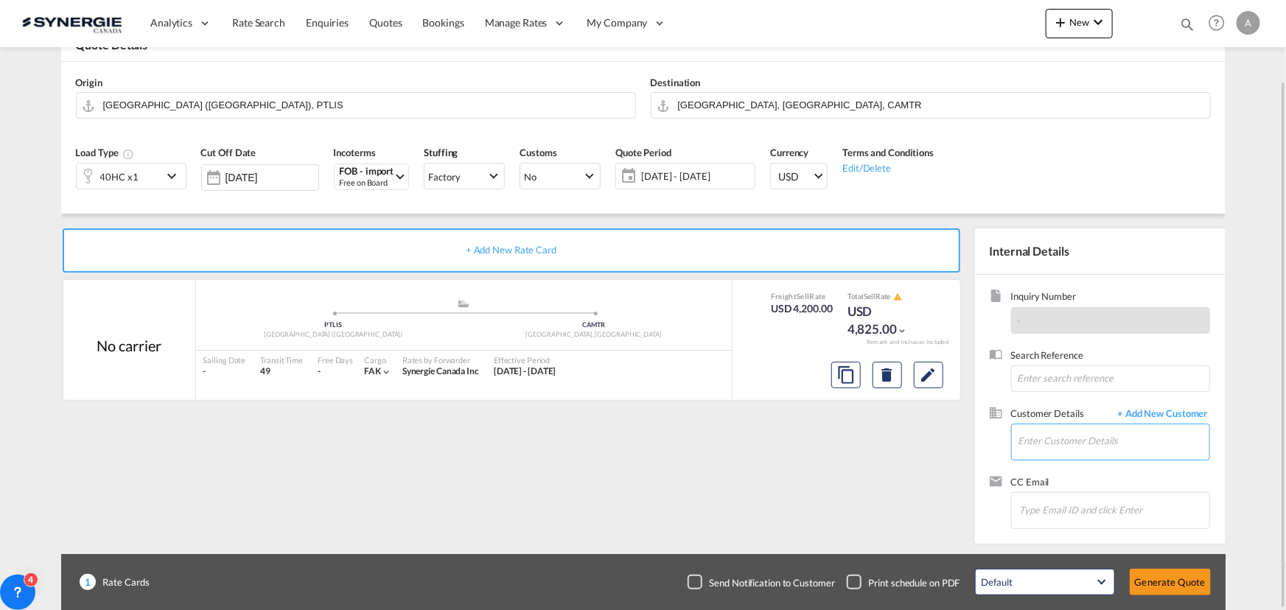
click at [1078, 445] on input "Enter Customer Details" at bounding box center [1114, 441] width 191 height 33
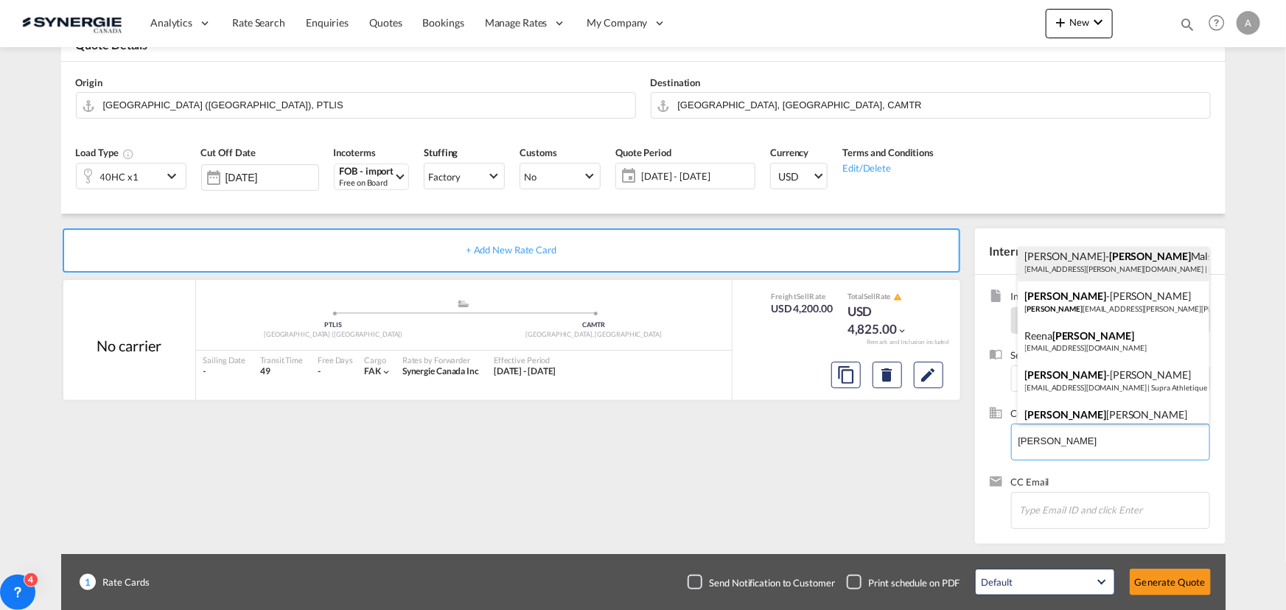
scroll to position [61, 0]
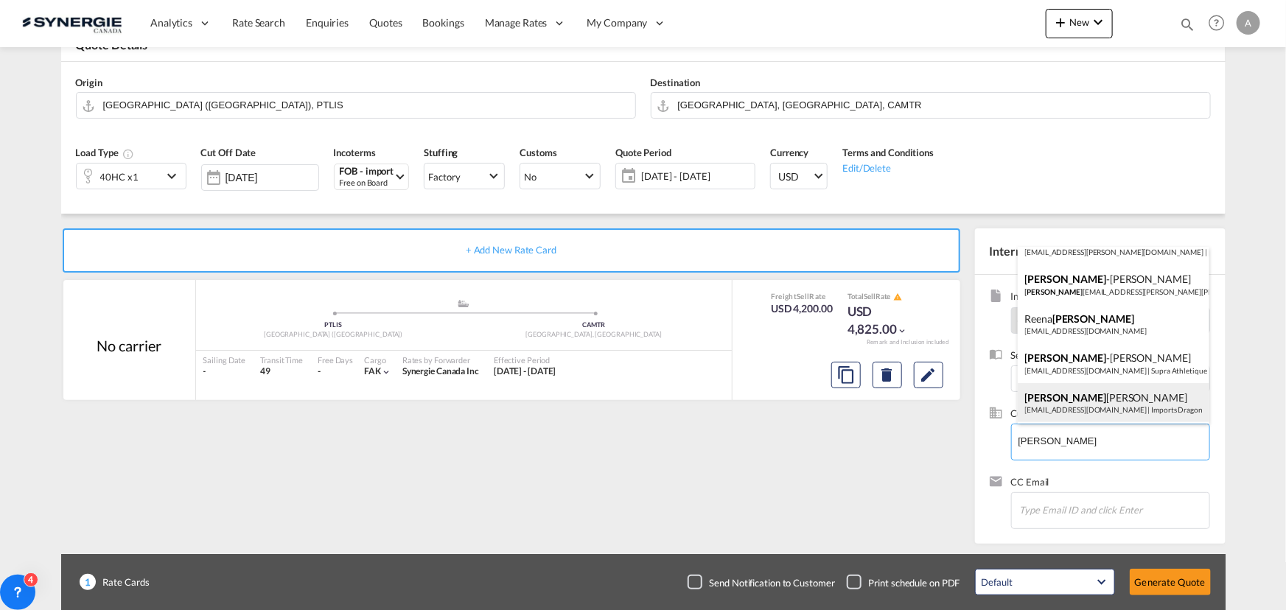
click at [1113, 398] on div "Charles Clement transport@importsdragon.com | Imports Dragon" at bounding box center [1114, 403] width 192 height 40
type input "Imports Dragon, Charles Clement, transport@importsdragon.com"
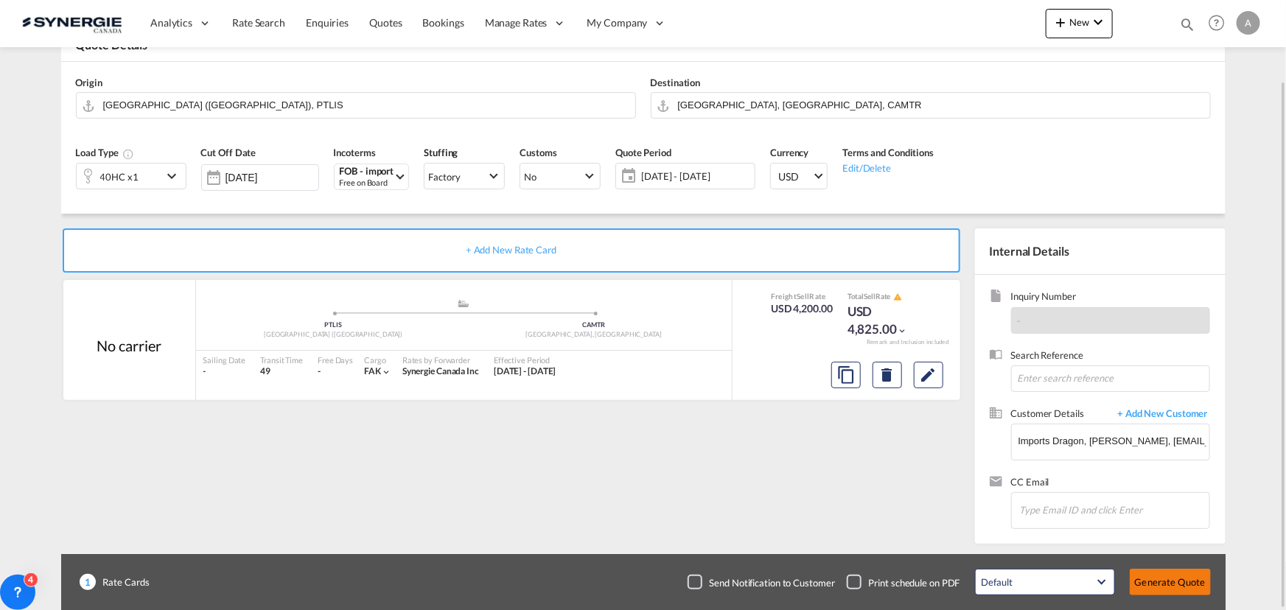
click at [1161, 579] on button "Generate Quote" at bounding box center [1170, 582] width 81 height 27
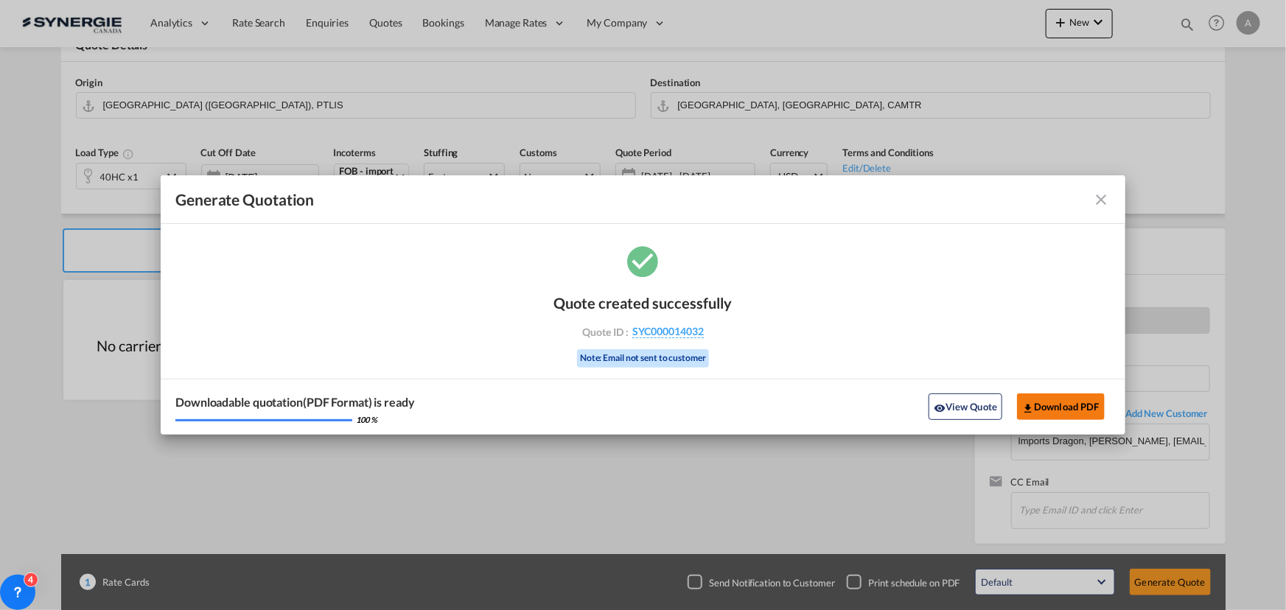
click at [1032, 411] on md-icon "icon-download" at bounding box center [1028, 408] width 12 height 12
